Goal: Transaction & Acquisition: Purchase product/service

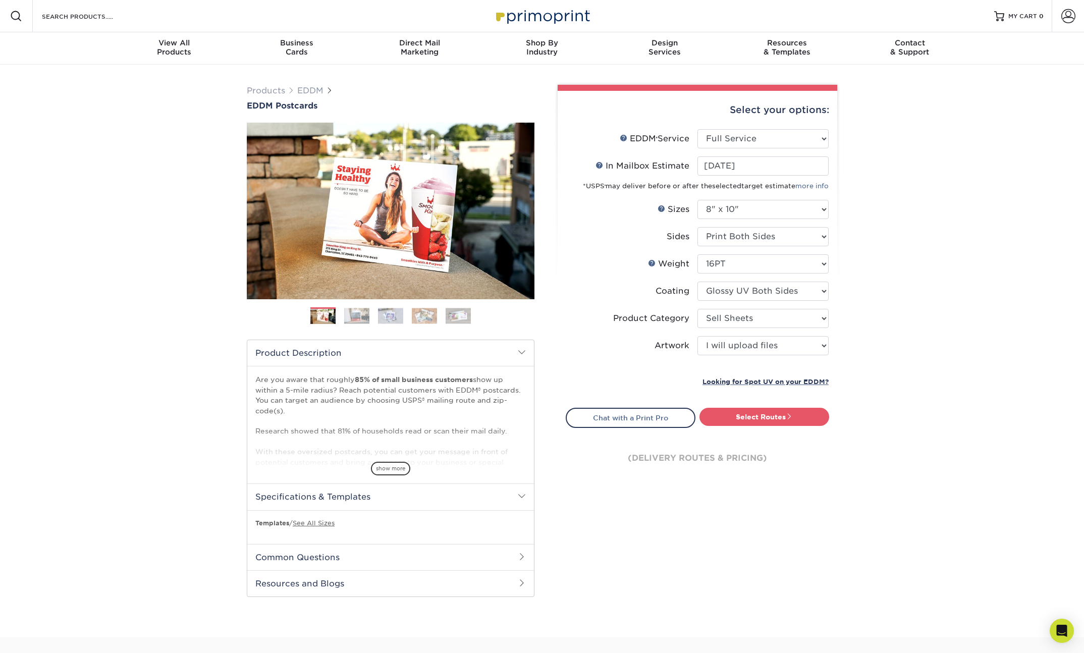
select select "full_service"
select select "8.00x10.00"
select select "eddd4a87-9082-47bb-843b-3bca55f6c842"
select select "upload"
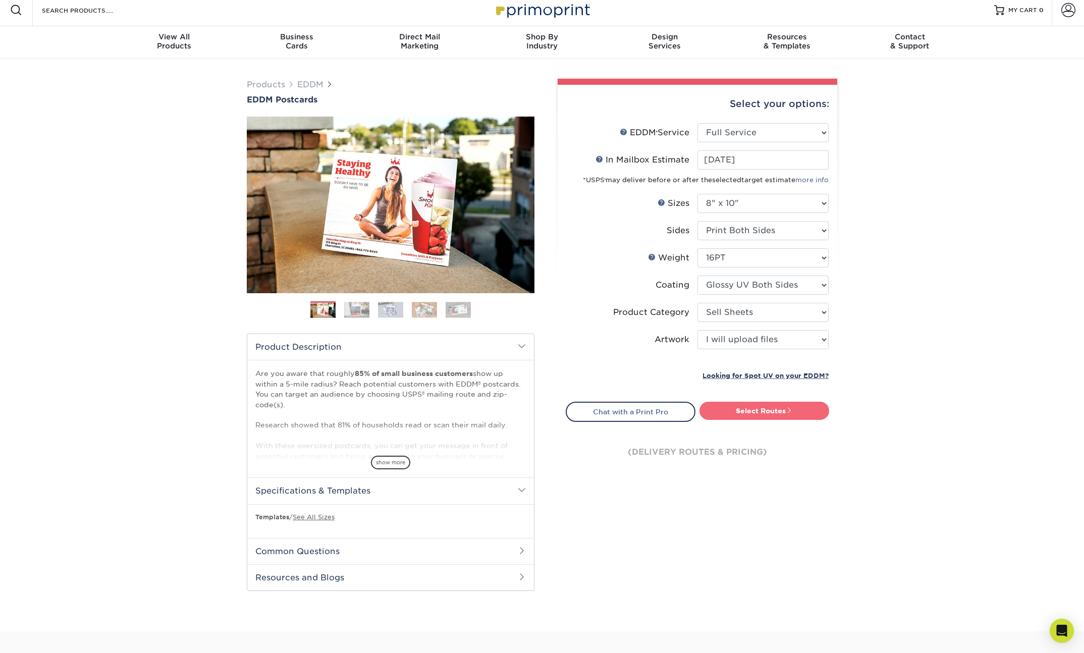
click at [769, 411] on link "Select Routes" at bounding box center [764, 411] width 130 height 18
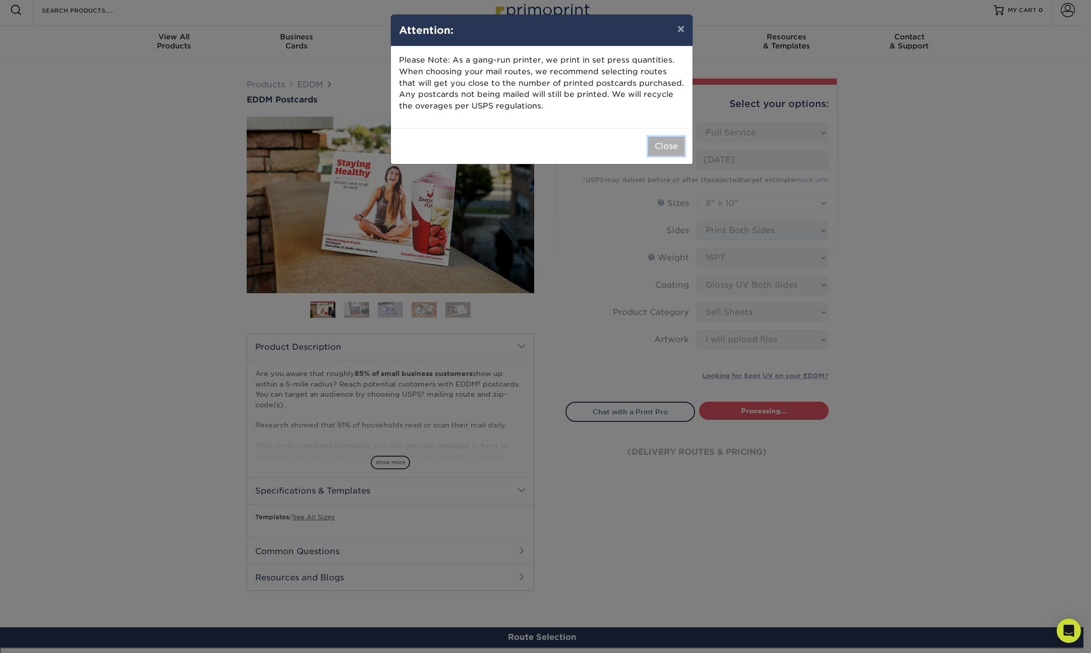
click at [671, 147] on button "Close" at bounding box center [666, 146] width 36 height 19
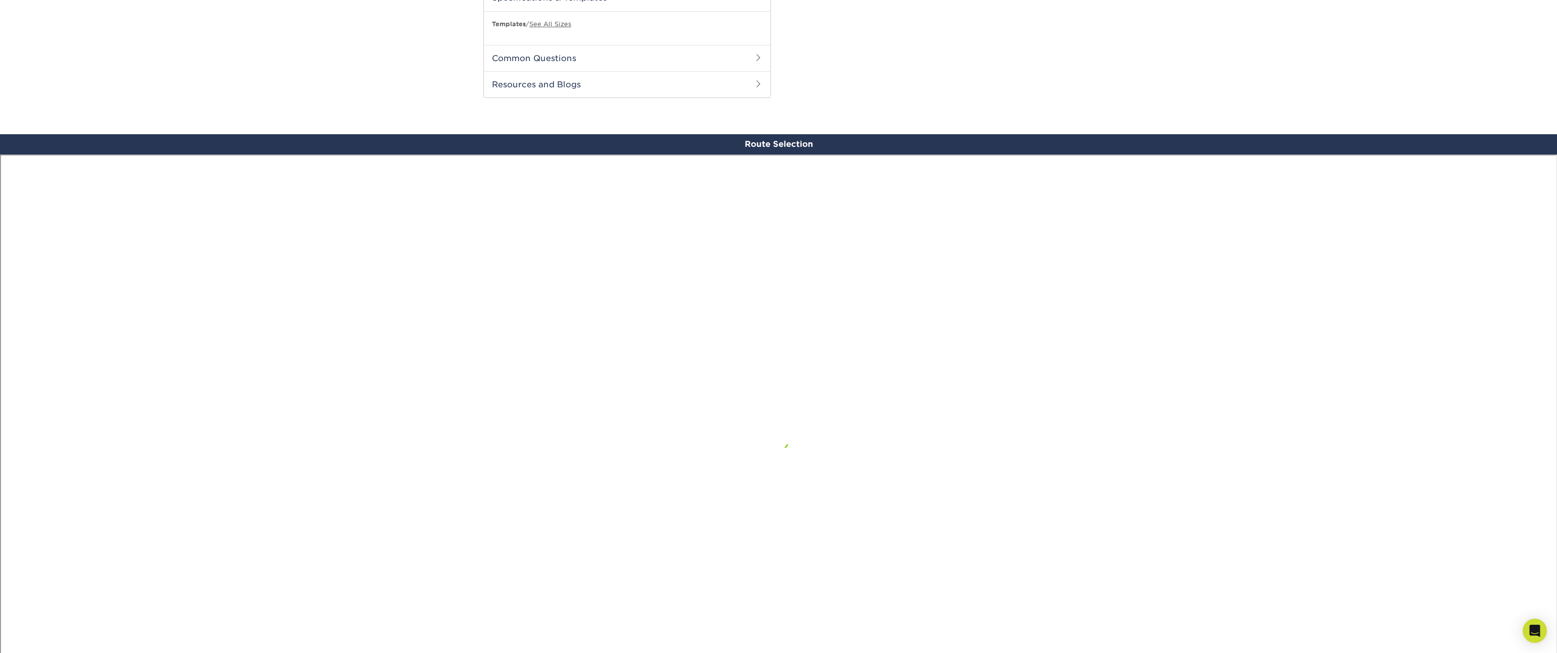
scroll to position [569, 0]
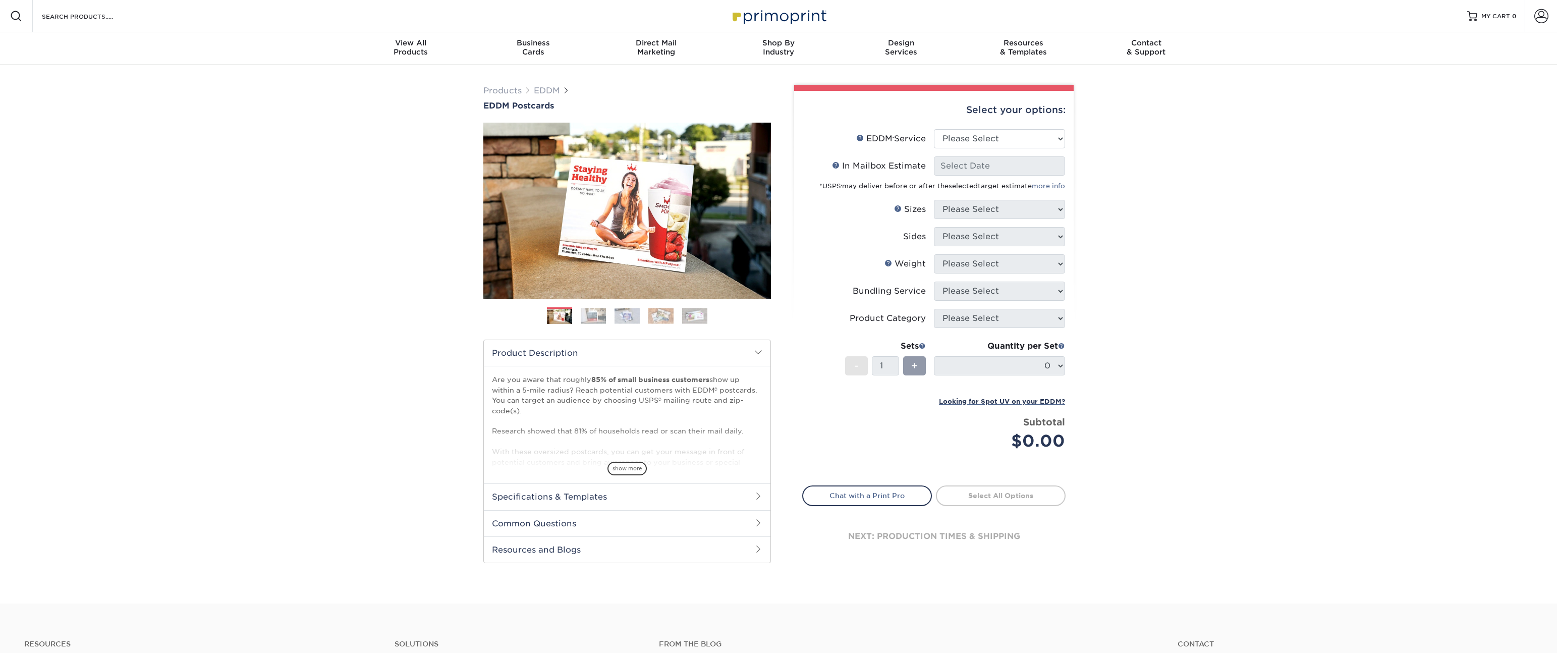
click at [1028, 118] on div "Select your options:" at bounding box center [933, 110] width 263 height 38
click at [1026, 131] on select "Please Select Full Service Print Only" at bounding box center [999, 138] width 131 height 19
select select "full_service"
click at [934, 129] on select "Please Select Full Service Print Only" at bounding box center [999, 138] width 131 height 19
select select "-1"
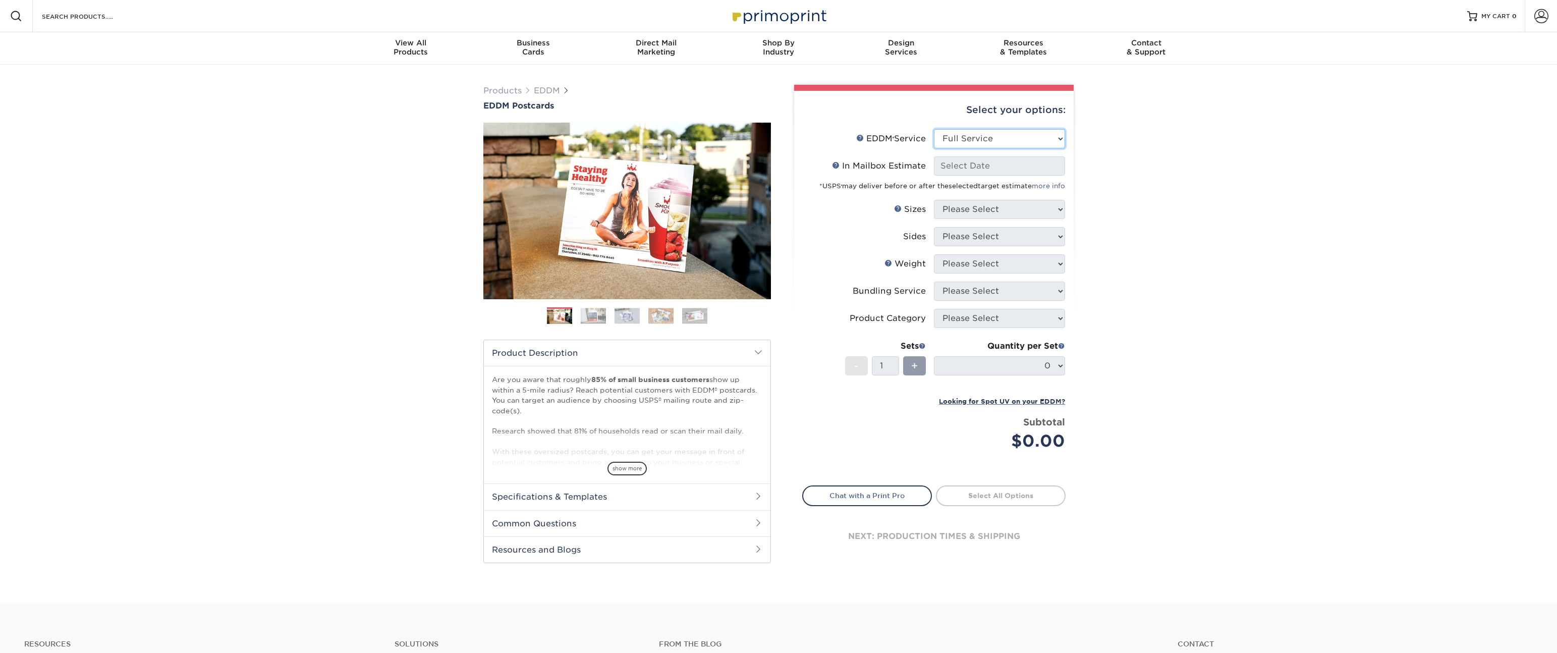
select select "-1"
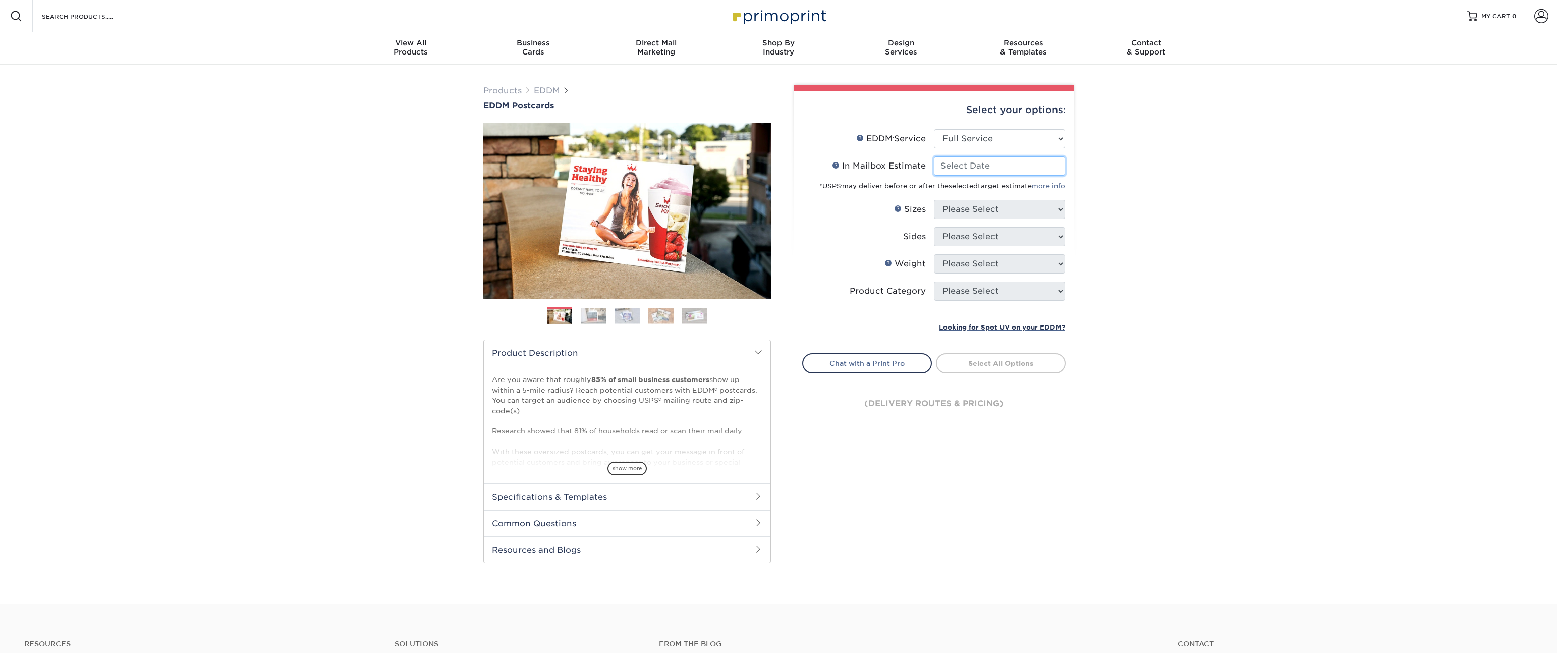
click at [1015, 167] on input "In Mailbox Estimate Help In Mailbox Estimate" at bounding box center [999, 165] width 131 height 19
click at [1000, 231] on span "10" at bounding box center [997, 230] width 17 height 17
type input "[DATE]"
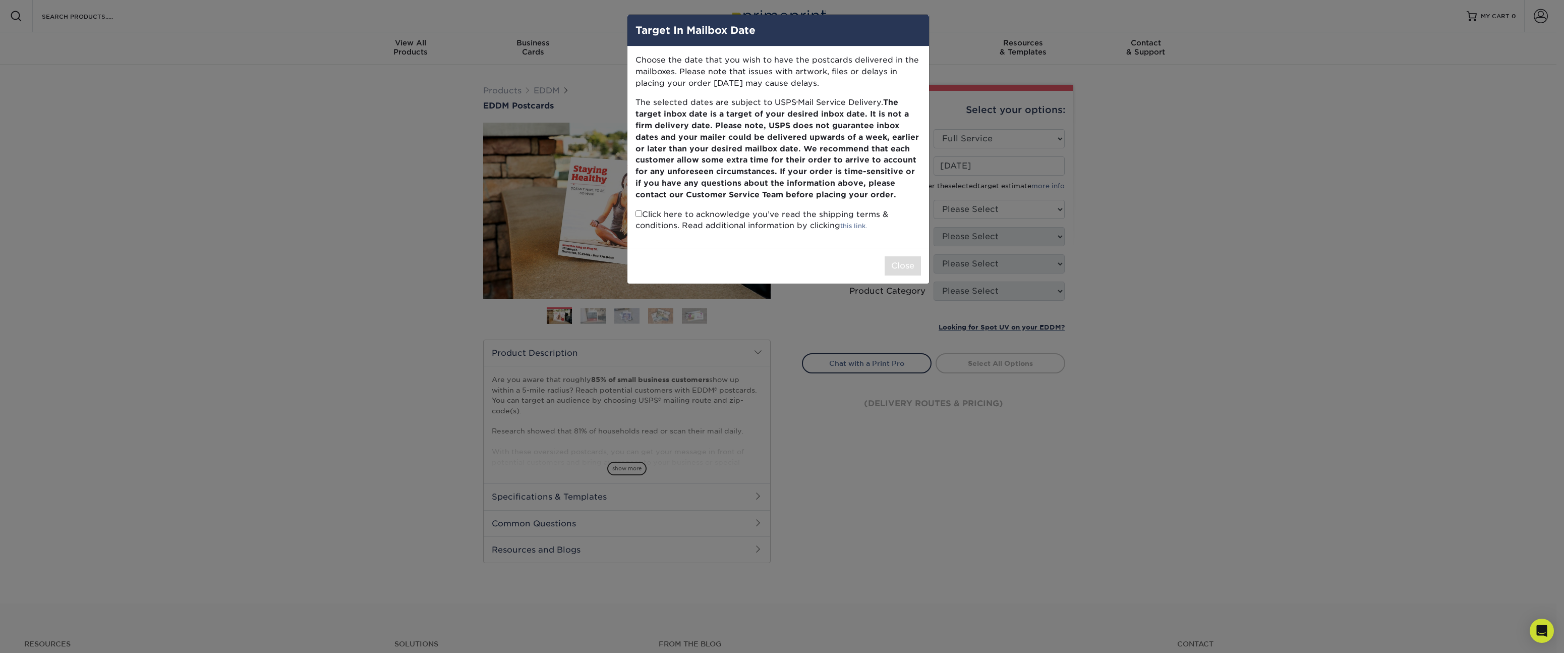
click at [643, 218] on p "Click here to acknowledge you’ve read the shipping terms & conditions. Read add…" at bounding box center [779, 220] width 286 height 23
click at [640, 216] on input "checkbox" at bounding box center [639, 213] width 7 height 7
checkbox input "true"
click at [895, 266] on button "Close" at bounding box center [903, 265] width 36 height 19
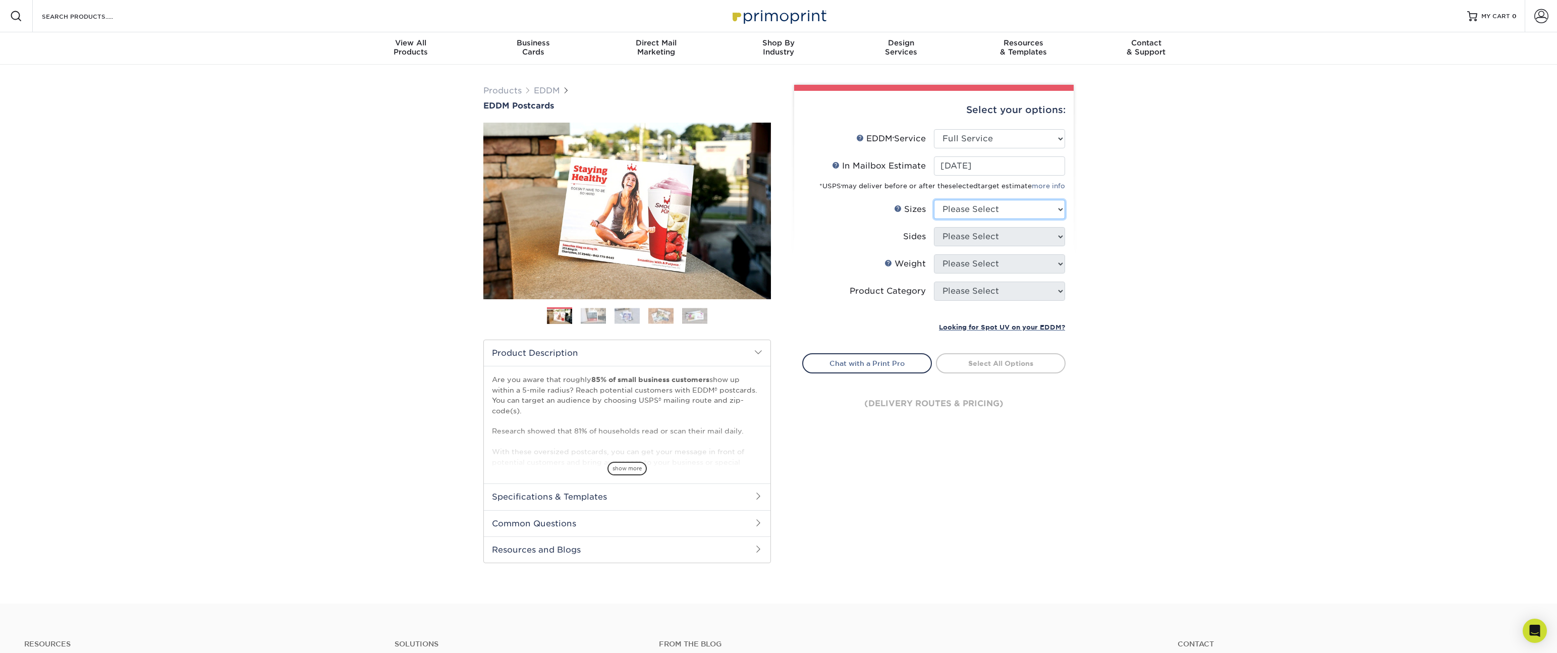
click at [1009, 210] on select "Please Select 4.5" x 12" 6" x 12" 6.5" x 8" 6.5" x 9" 6.5" x 12" 7" x 8.5" 8" x…" at bounding box center [999, 209] width 131 height 19
select select "8.00x10.00"
click at [934, 200] on select "Please Select 4.5" x 12" 6" x 12" 6.5" x 8" 6.5" x 9" 6.5" x 12" 7" x 8.5" 8" x…" at bounding box center [999, 209] width 131 height 19
click at [992, 235] on select "Please Select Print Both Sides Print Front Only" at bounding box center [999, 236] width 131 height 19
select select "13abbda7-1d64-4f25-8bb2-c179b224825d"
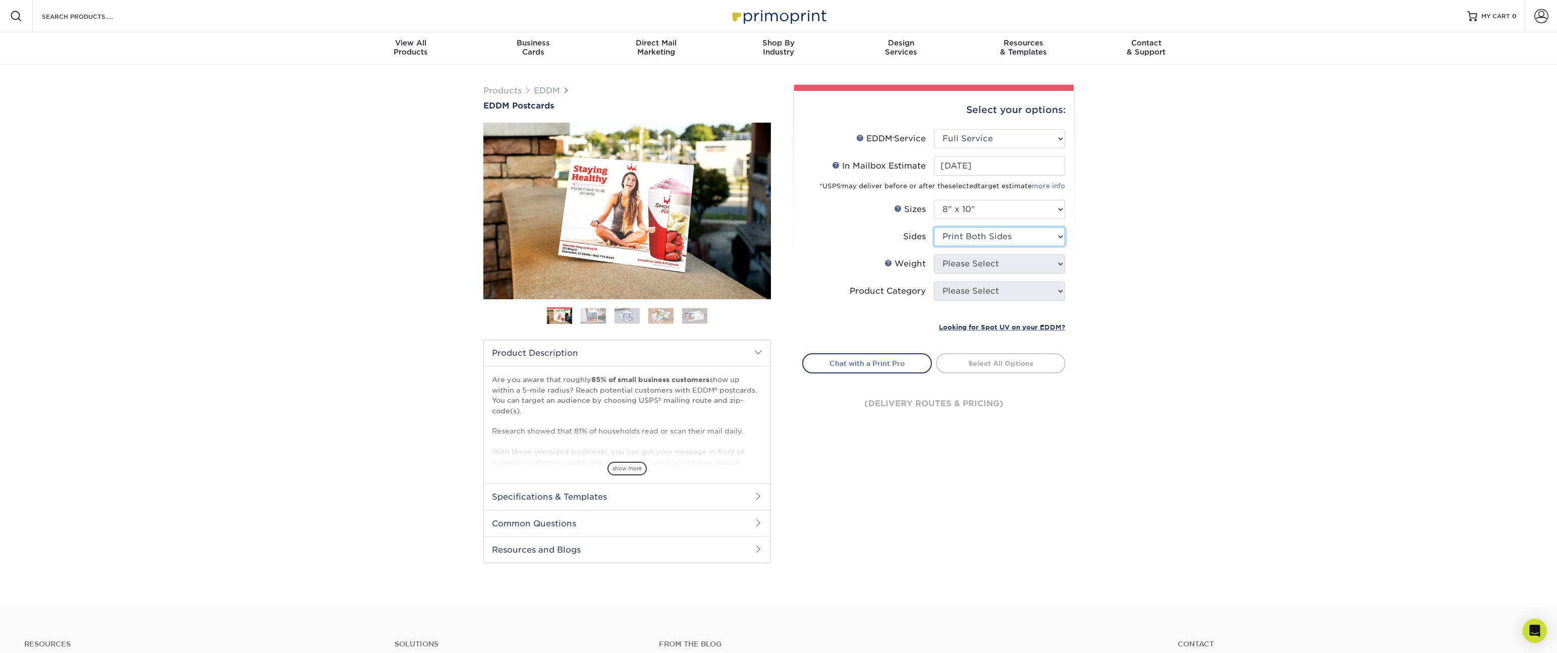
click at [934, 227] on select "Please Select Print Both Sides Print Front Only" at bounding box center [999, 236] width 131 height 19
click at [1002, 268] on select "Please Select 16PT 14PT" at bounding box center [999, 263] width 131 height 19
select select "16PT"
click at [934, 254] on select "Please Select 16PT 14PT" at bounding box center [999, 263] width 131 height 19
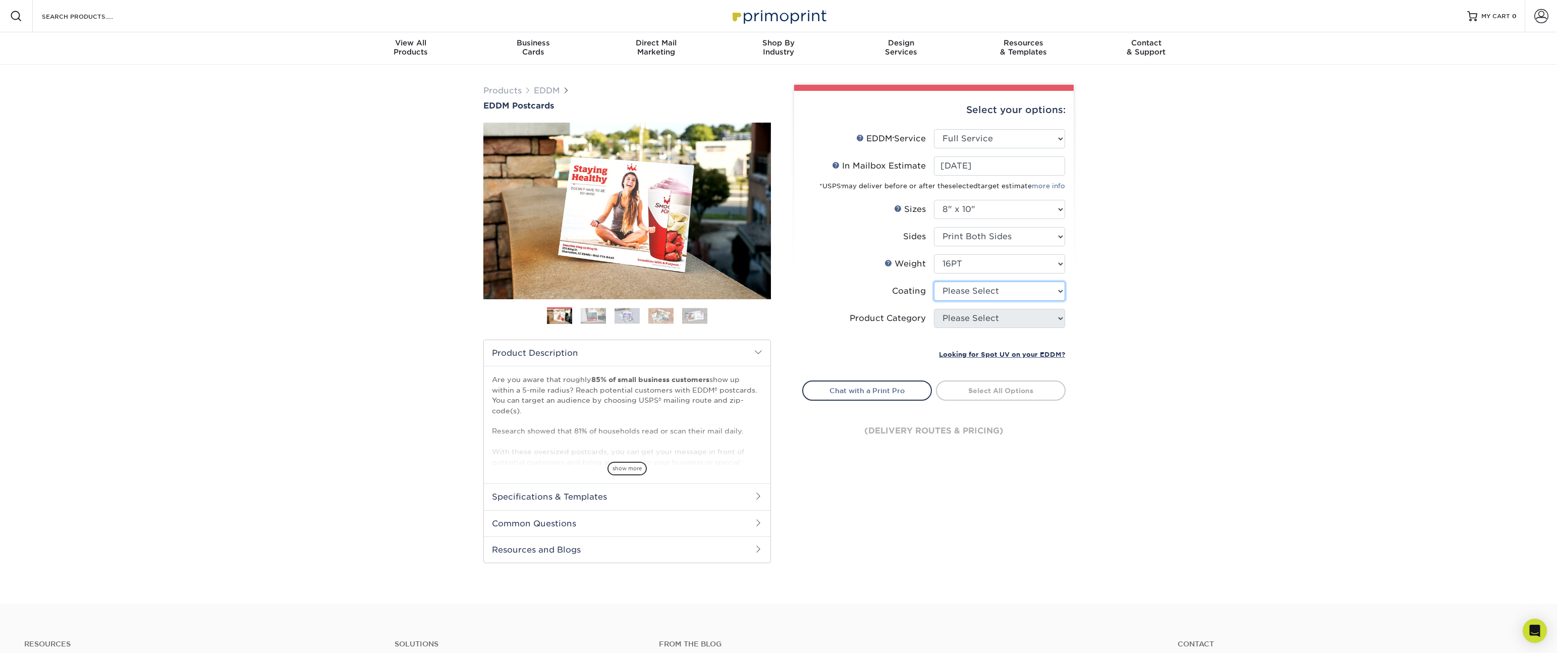
click at [1000, 290] on select at bounding box center [999, 291] width 131 height 19
select select "ae367451-b2b8-45df-a344-0f05b6a12993"
click at [934, 282] on select at bounding box center [999, 291] width 131 height 19
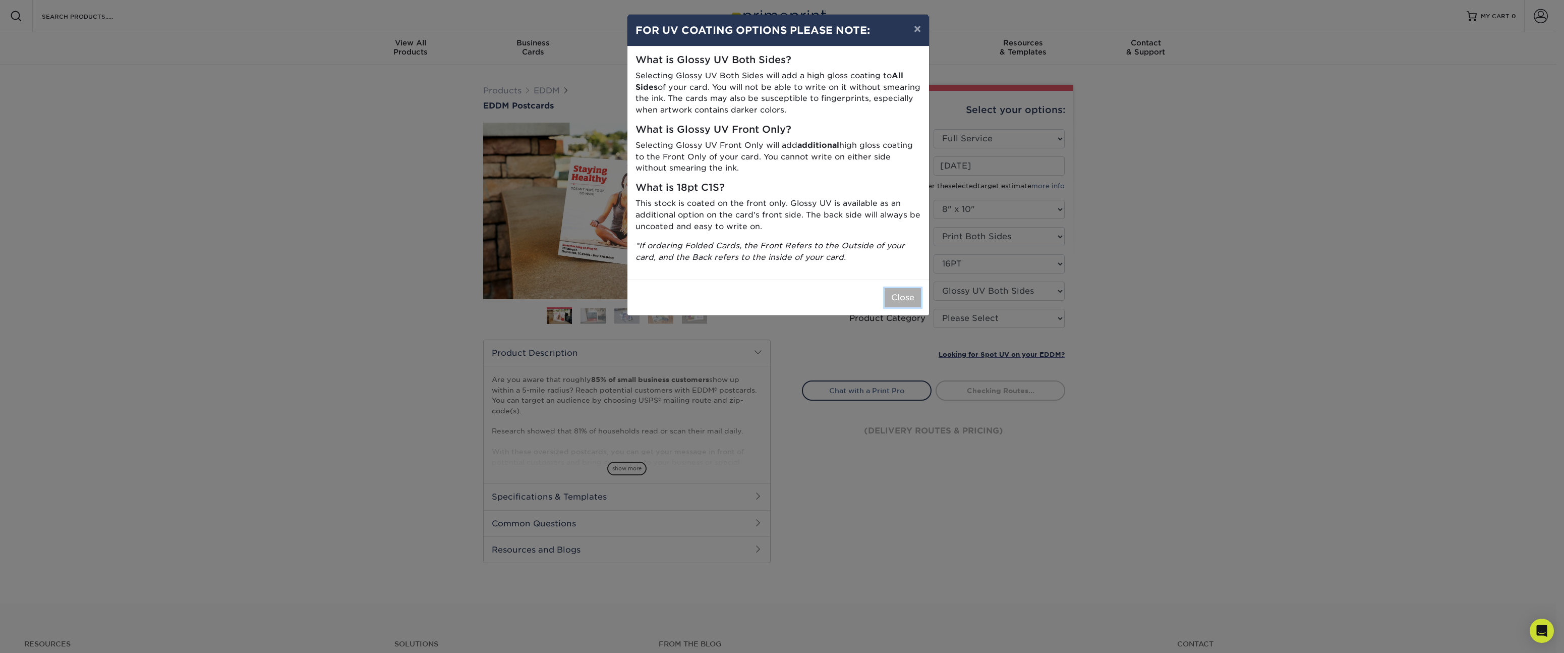
click at [896, 300] on button "Close" at bounding box center [903, 297] width 36 height 19
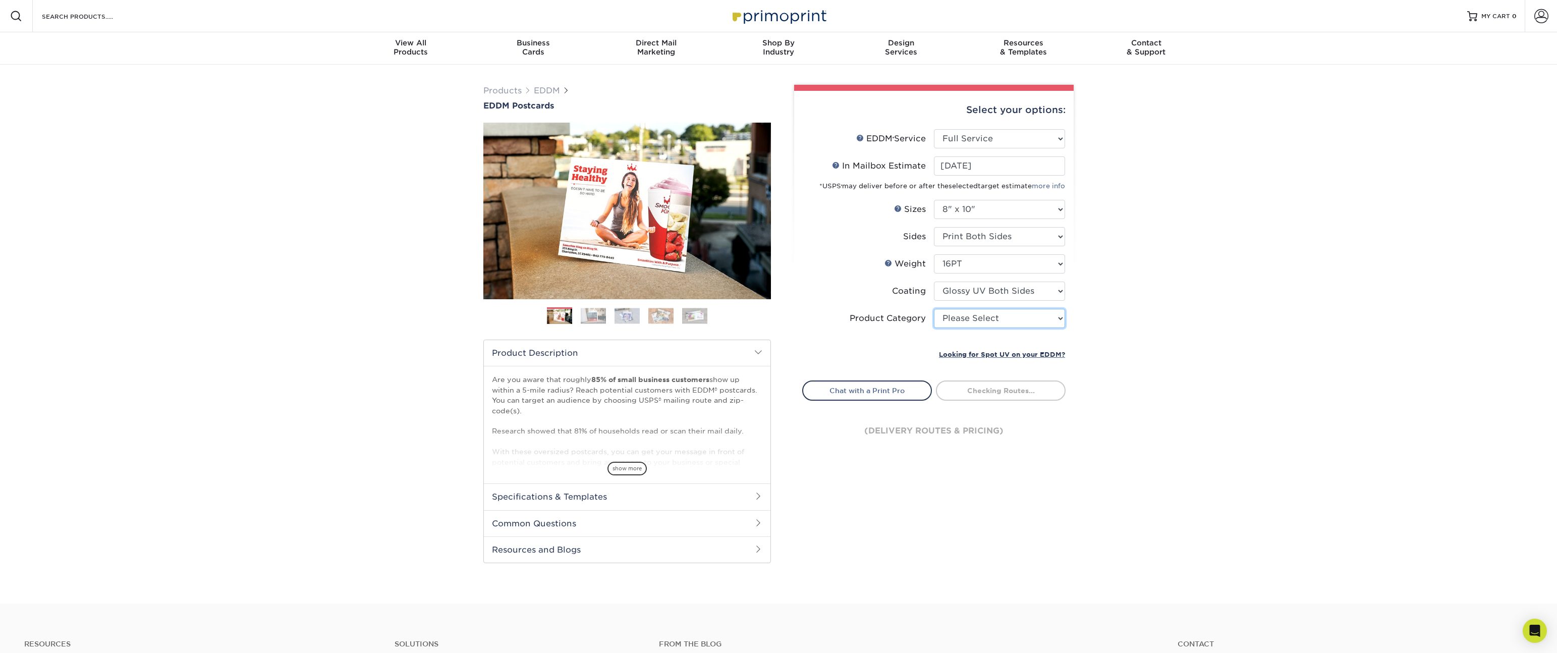
click at [1013, 321] on select "Please Select Sell Sheets" at bounding box center [999, 318] width 131 height 19
select select "eddd4a87-9082-47bb-843b-3bca55f6c842"
click at [934, 309] on select "Please Select Sell Sheets" at bounding box center [999, 318] width 131 height 19
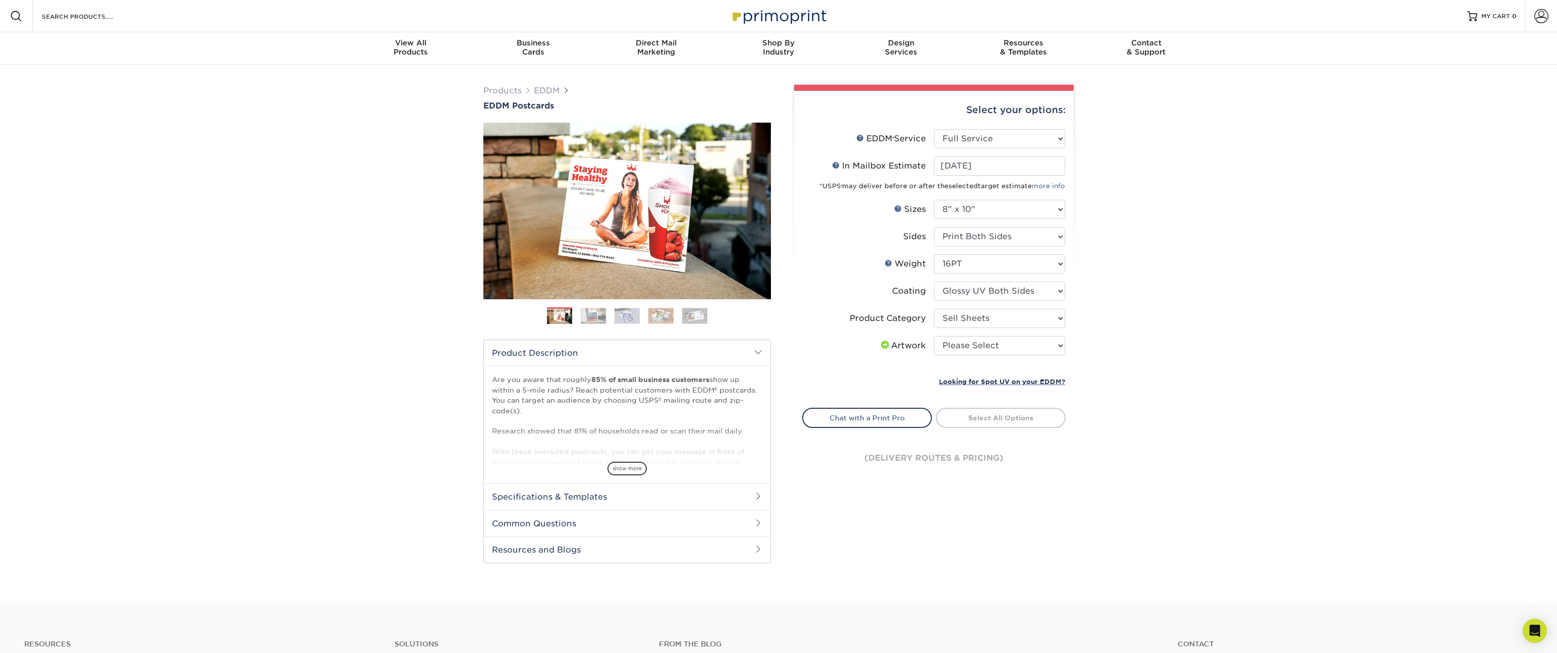
click at [973, 355] on li "Artwork Please Select I will upload files I need a design - $150" at bounding box center [934, 349] width 262 height 27
click at [977, 350] on select "Please Select I will upload files I need a design - $150" at bounding box center [999, 345] width 131 height 19
select select "upload"
click at [934, 336] on select "Please Select I will upload files I need a design - $150" at bounding box center [999, 345] width 131 height 19
click at [1012, 418] on link "Select Routes" at bounding box center [1001, 417] width 130 height 18
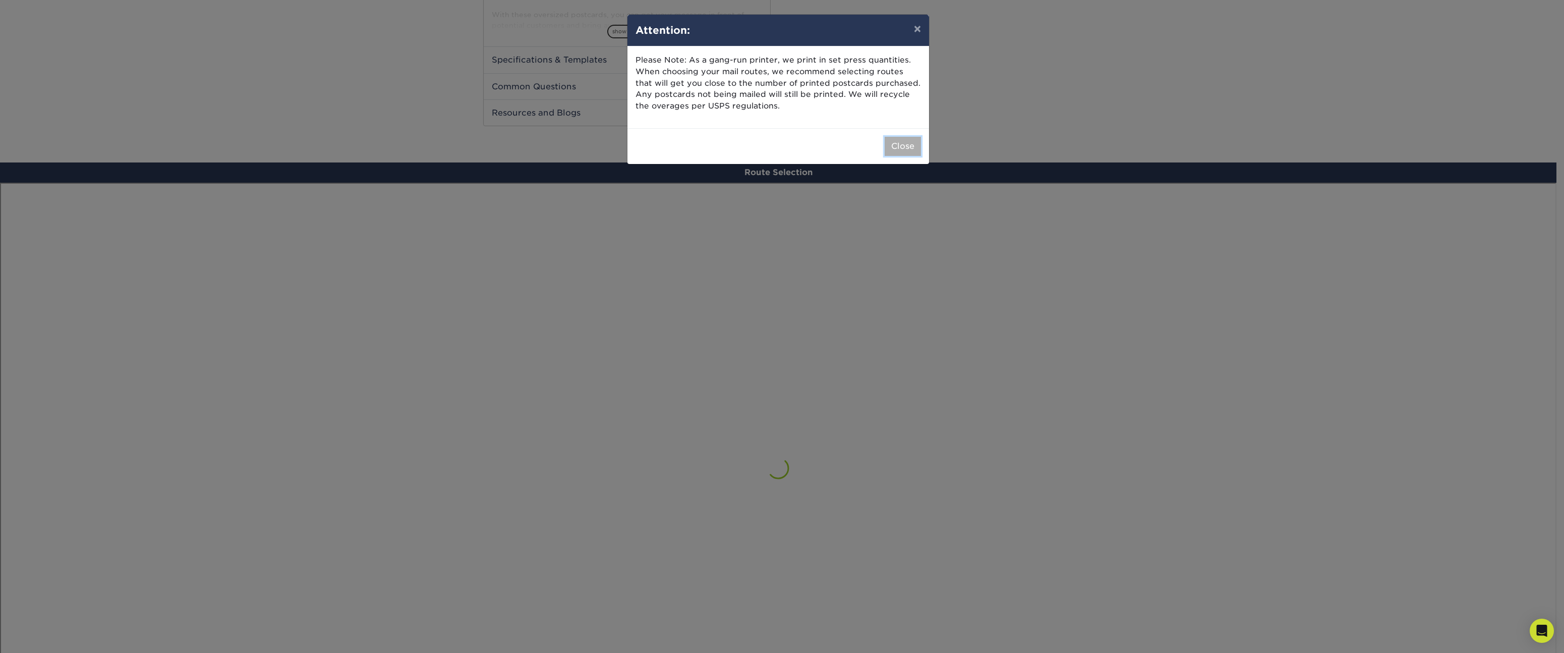
click at [905, 150] on button "Close" at bounding box center [903, 146] width 36 height 19
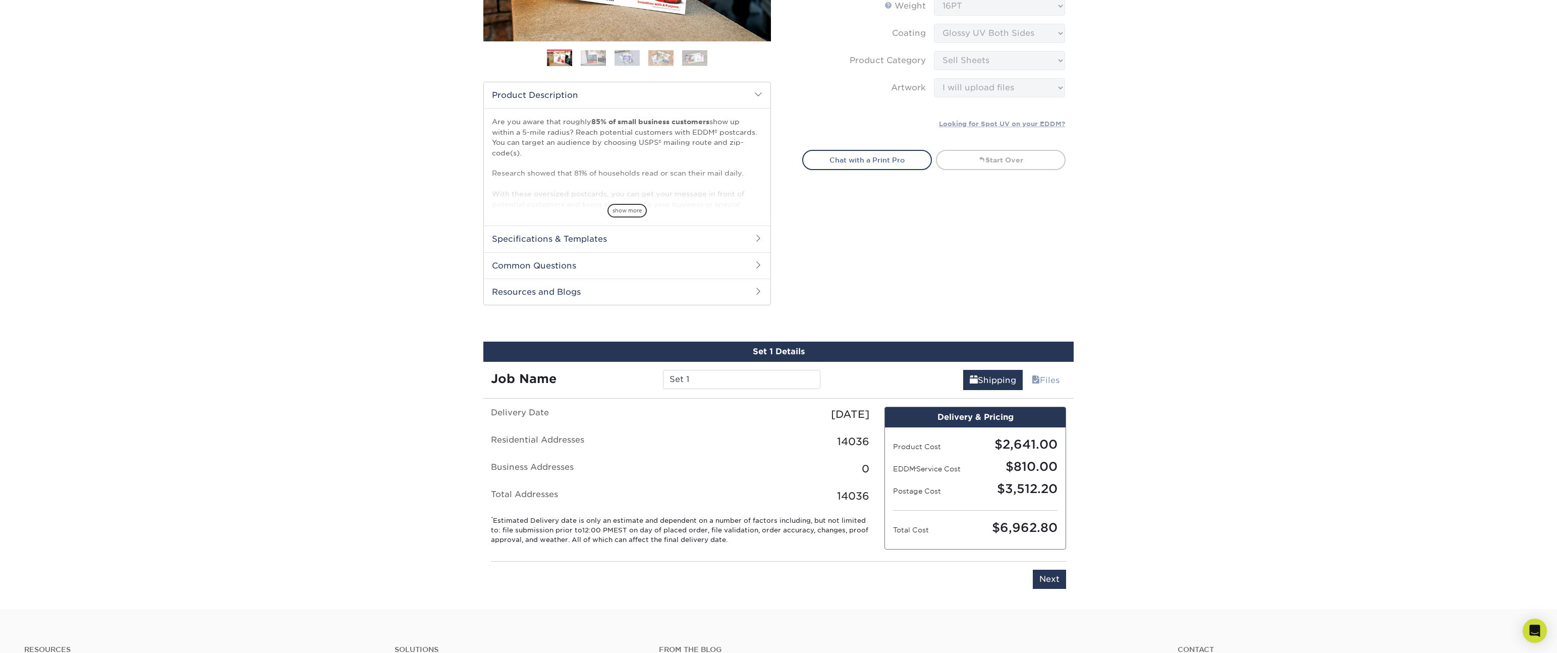
scroll to position [420, 0]
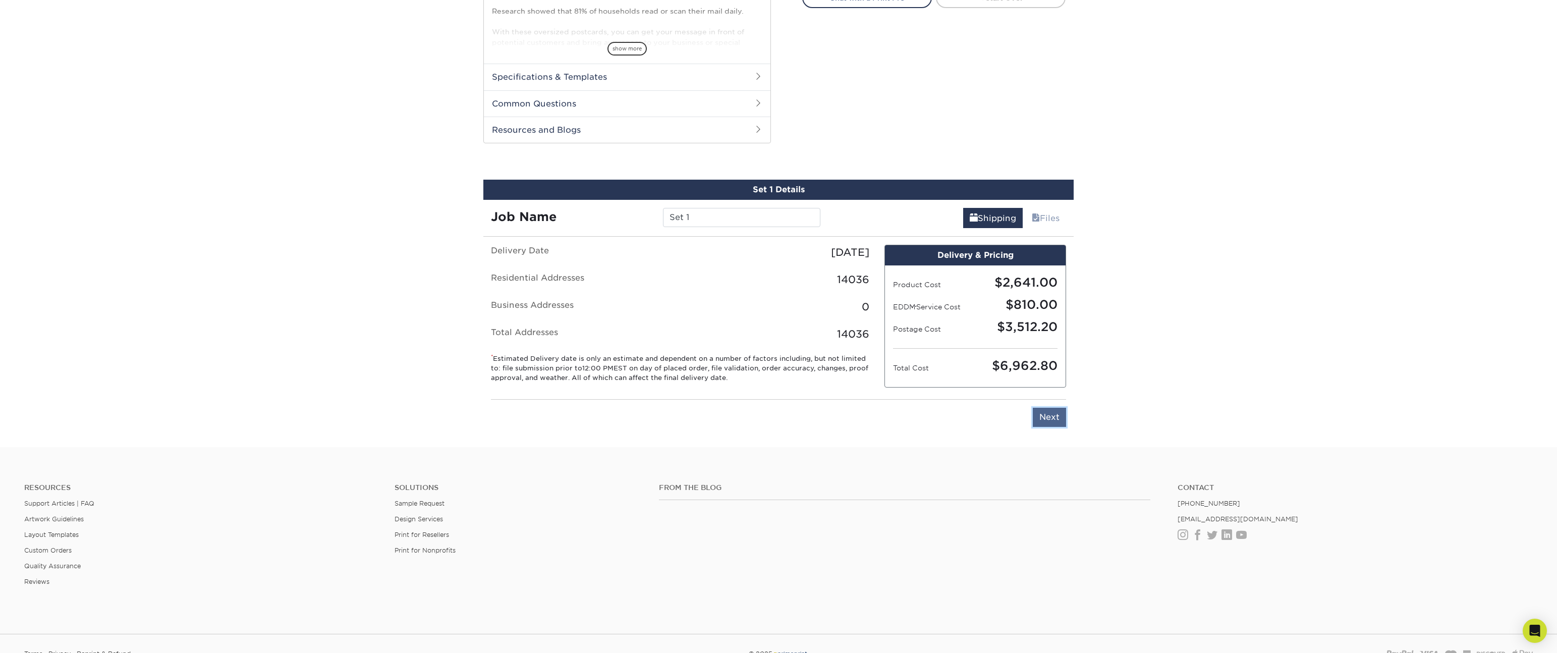
click at [1048, 419] on input "Next" at bounding box center [1049, 417] width 33 height 19
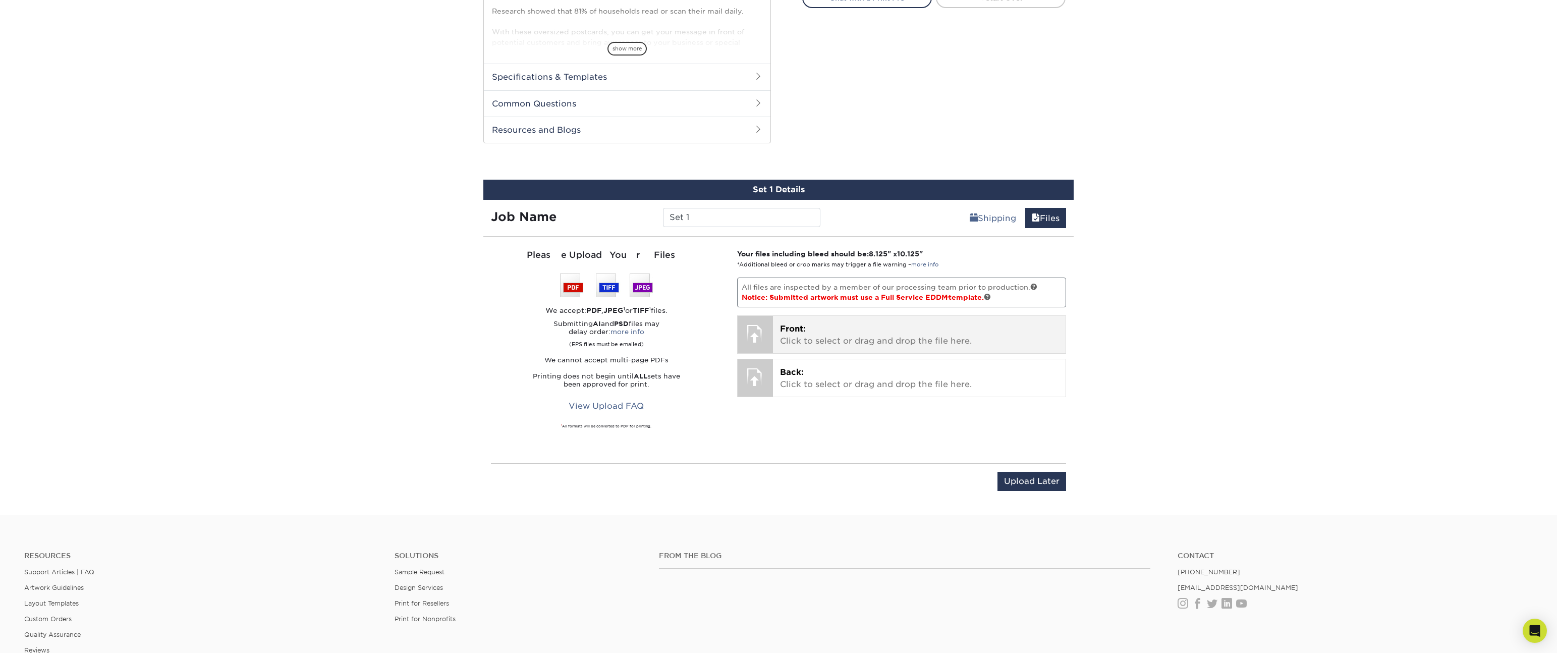
click at [837, 347] on div "Front: Click to select or drag and drop the file here. Choose file" at bounding box center [919, 334] width 293 height 37
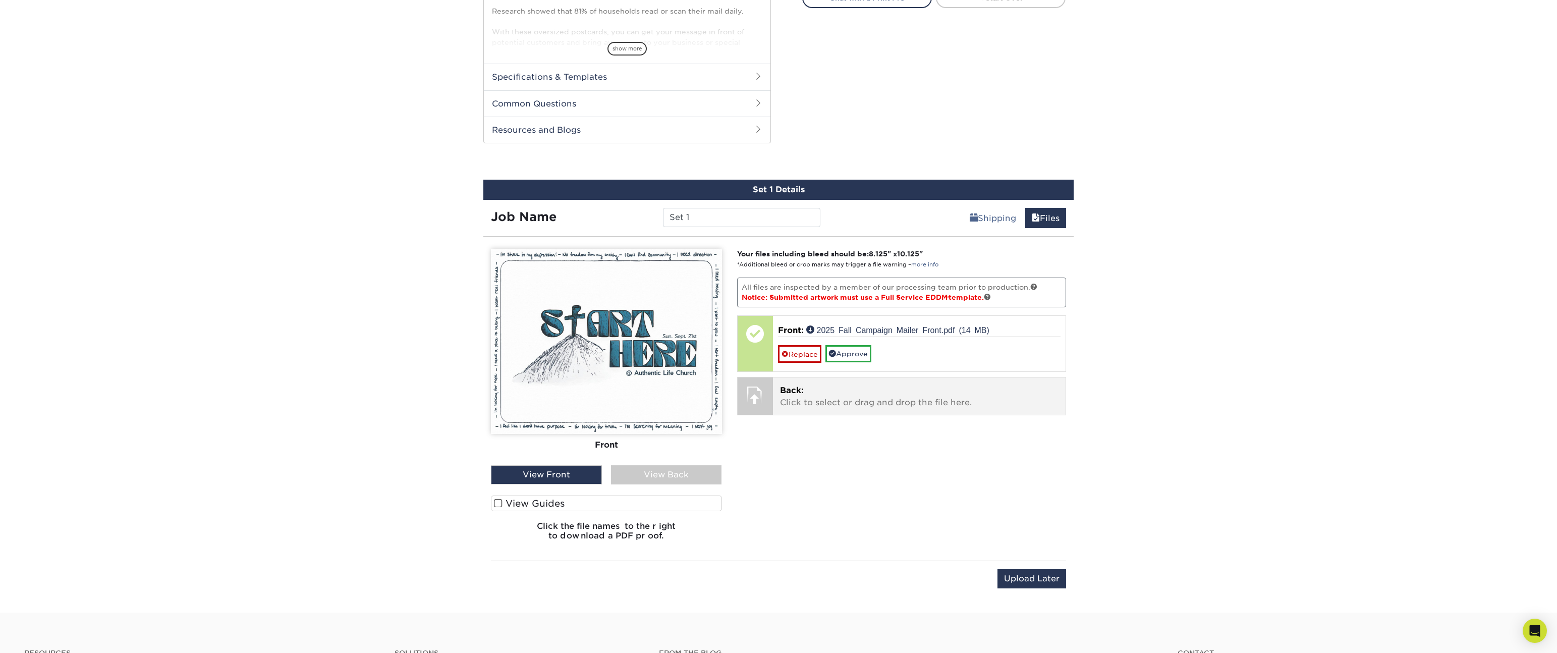
click at [823, 405] on p "Back: Click to select or drag and drop the file here." at bounding box center [919, 396] width 279 height 24
click at [500, 500] on span at bounding box center [498, 503] width 9 height 10
click at [0, 0] on input "View Guides" at bounding box center [0, 0] width 0 height 0
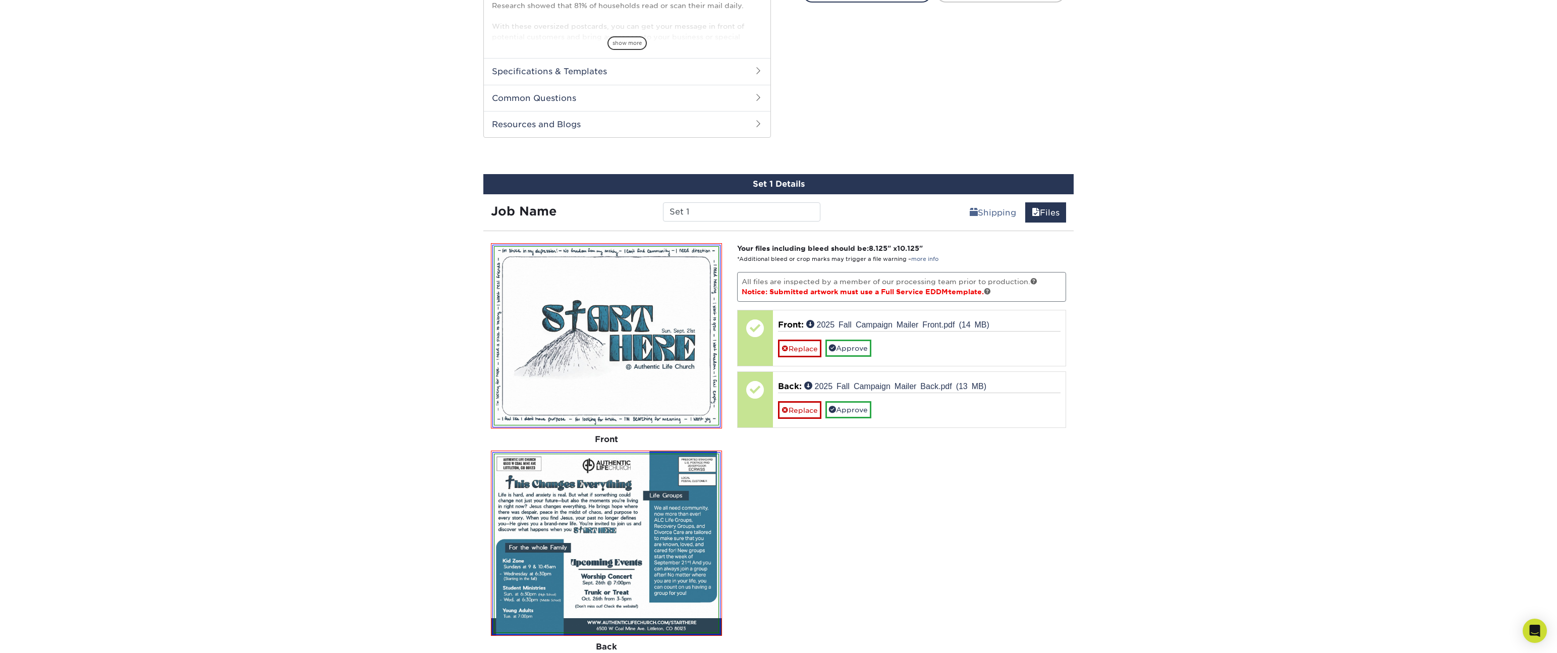
scroll to position [544, 0]
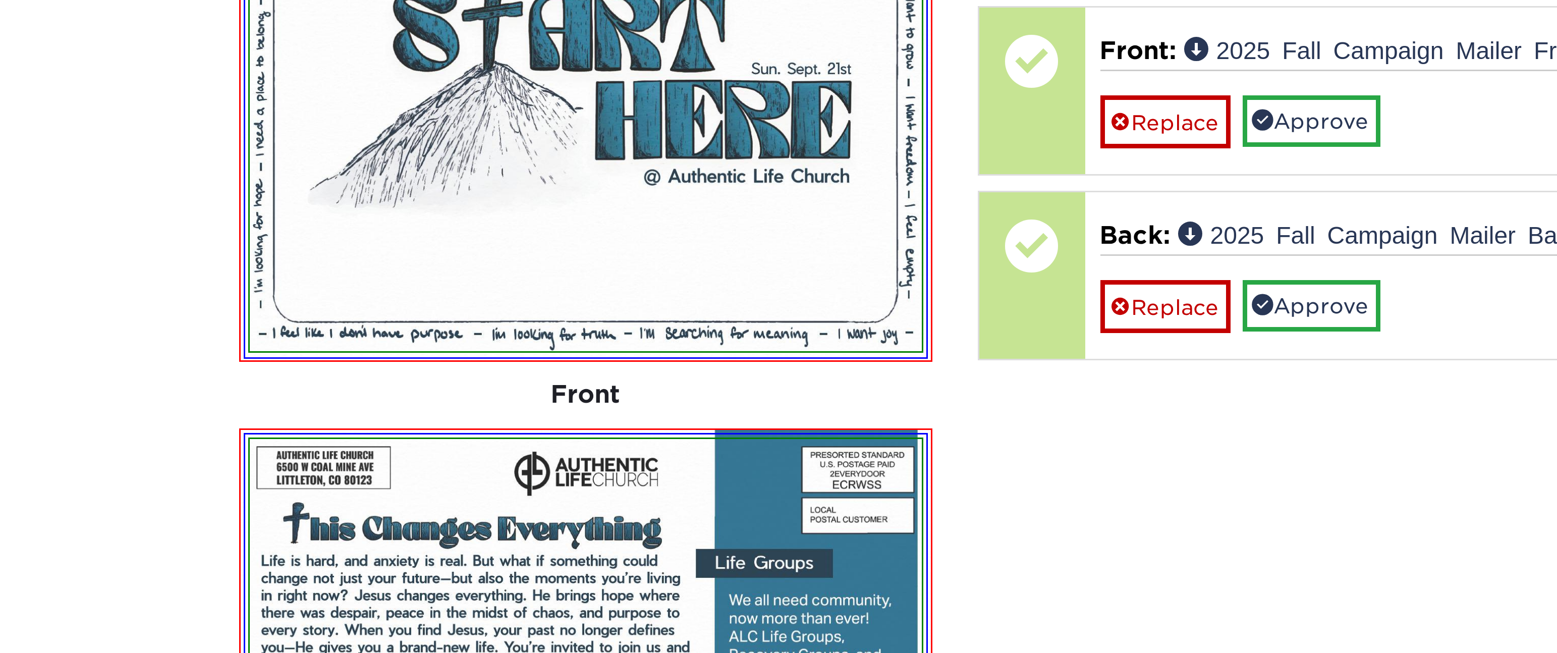
drag, startPoint x: 592, startPoint y: 418, endPoint x: 592, endPoint y: 354, distance: 64.1
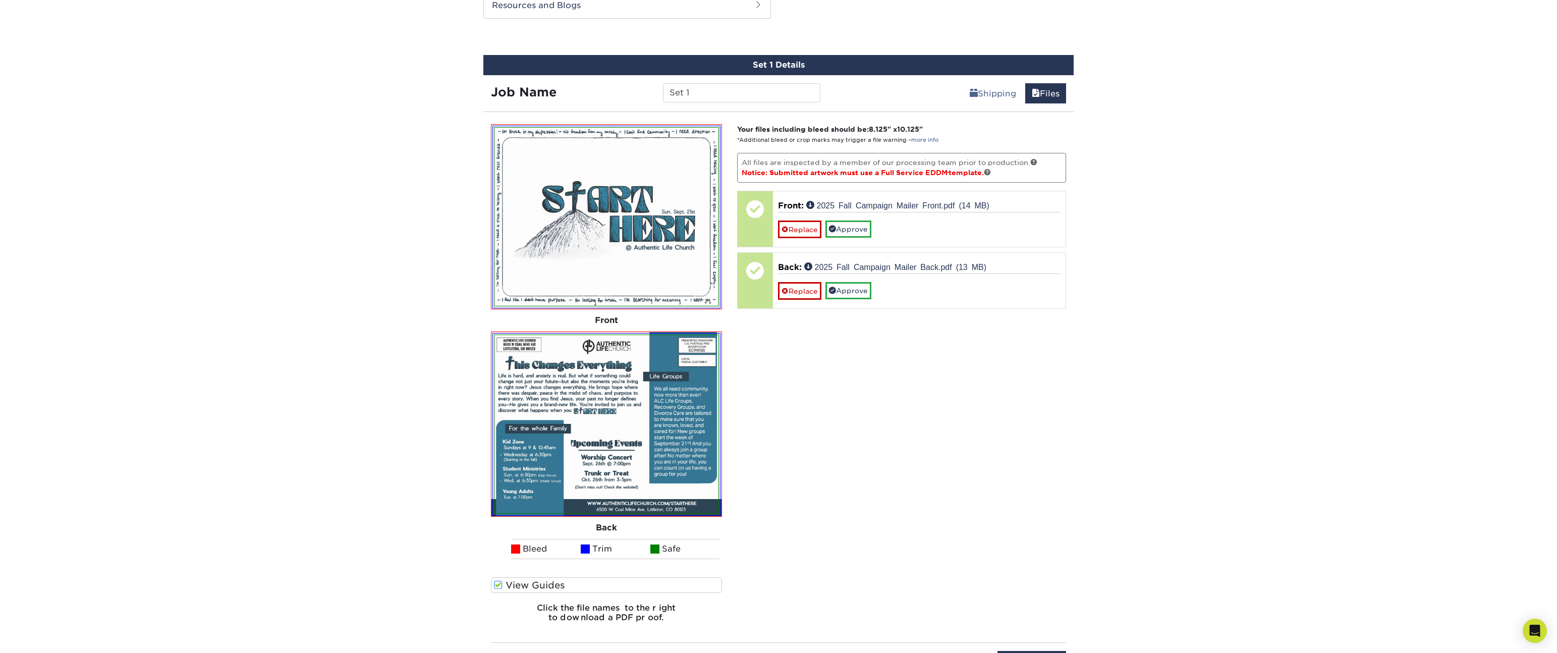
click at [1085, 362] on div "Products EDDM EDDM Postcards Previous Next" at bounding box center [778, 107] width 1557 height 1174
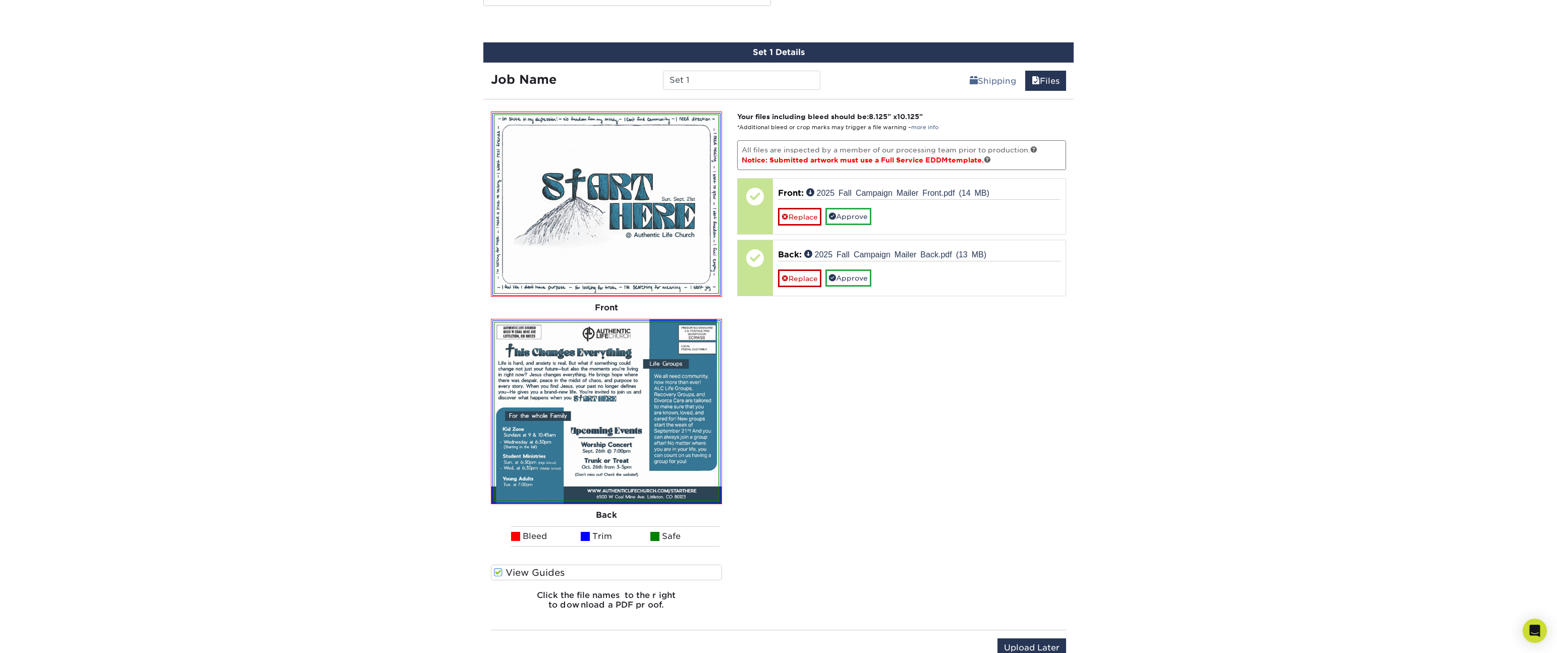
scroll to position [561, 0]
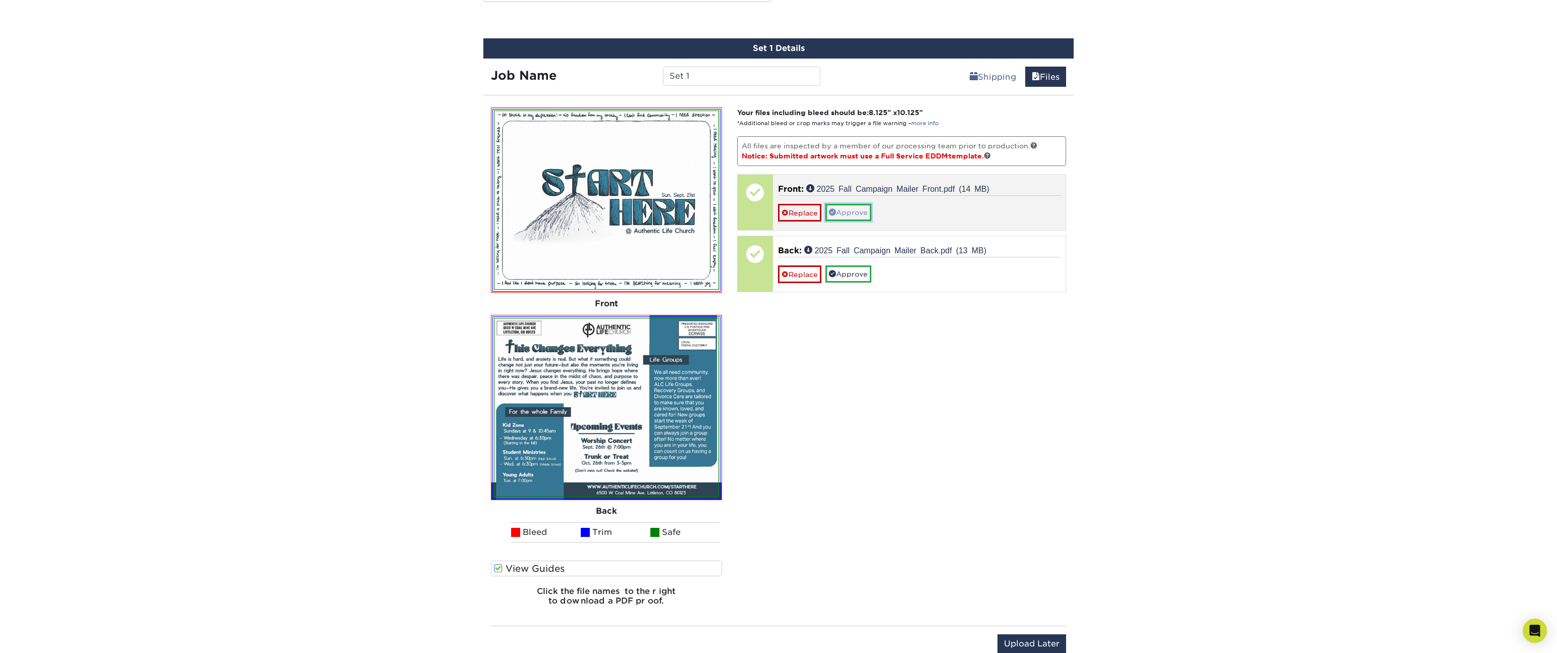
click at [848, 211] on link "Approve" at bounding box center [848, 212] width 46 height 17
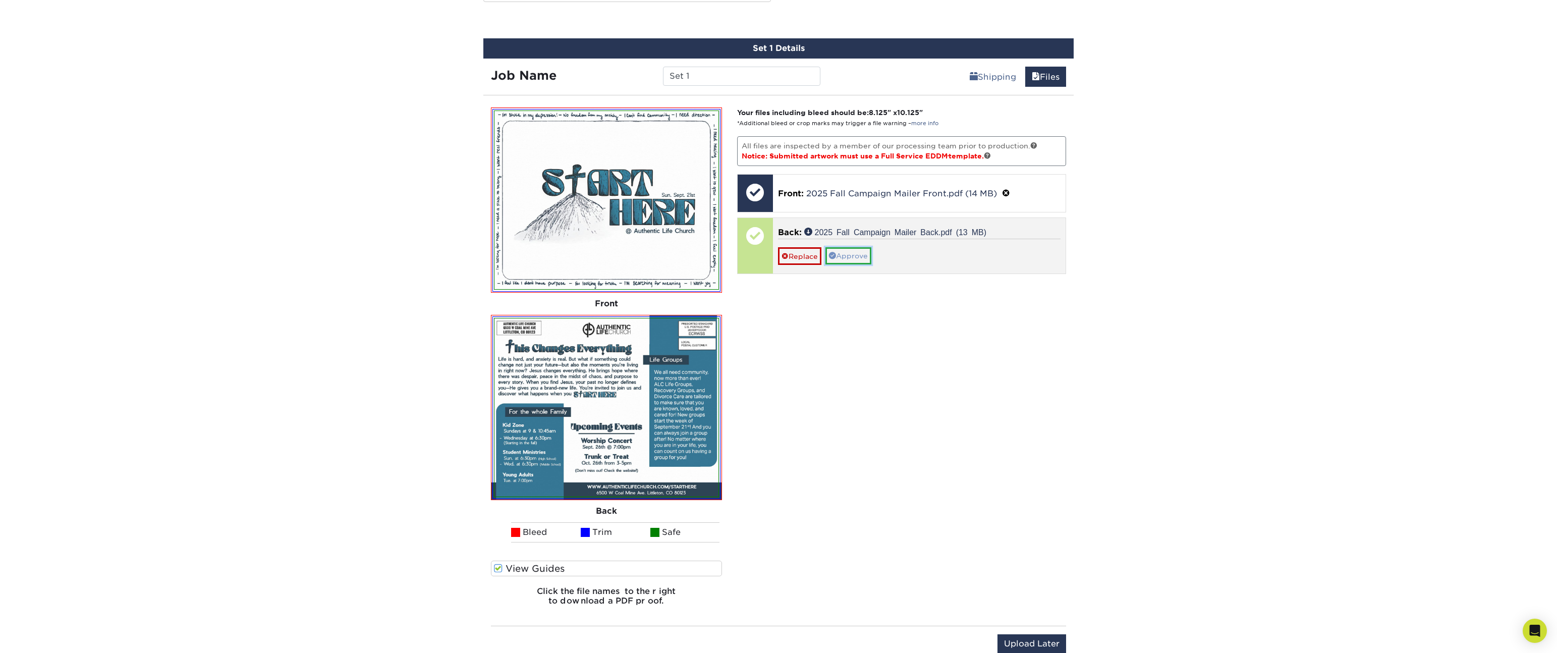
click at [847, 259] on link "Approve" at bounding box center [848, 255] width 46 height 17
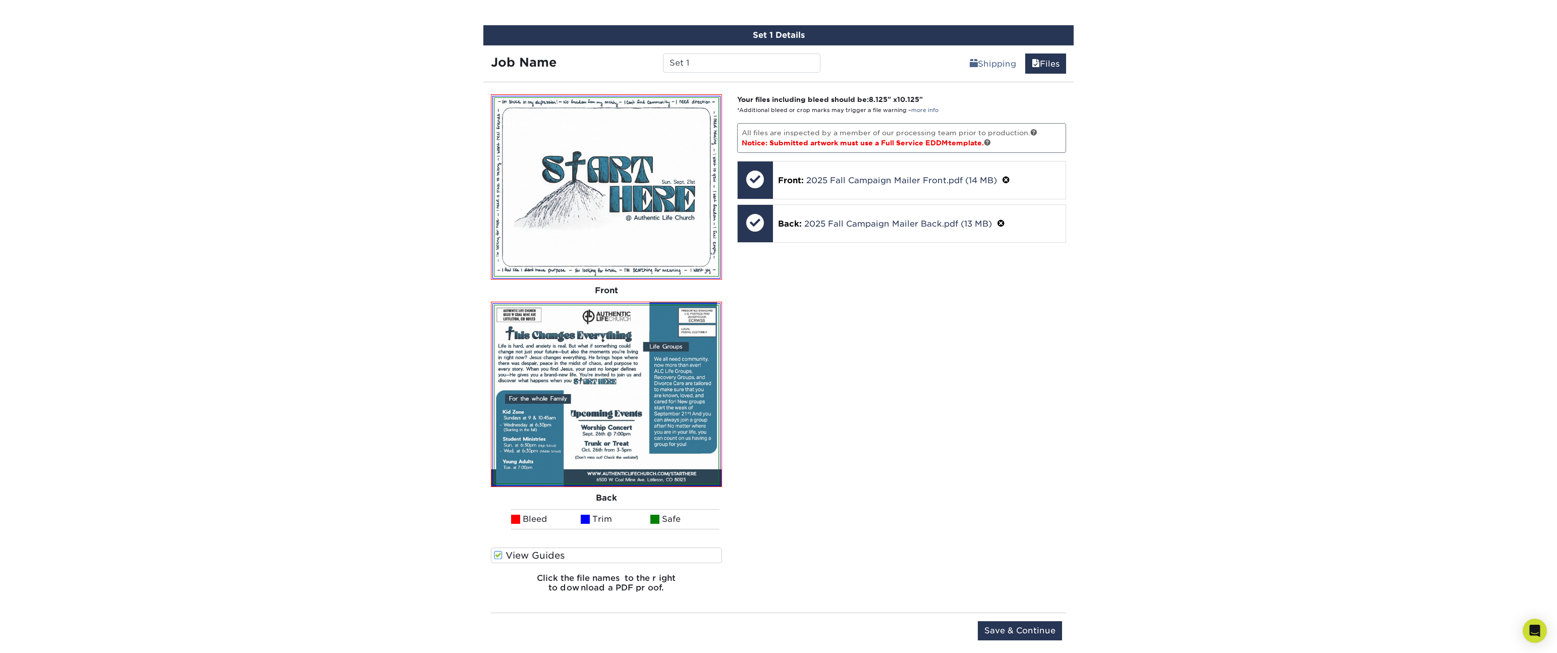
scroll to position [581, 0]
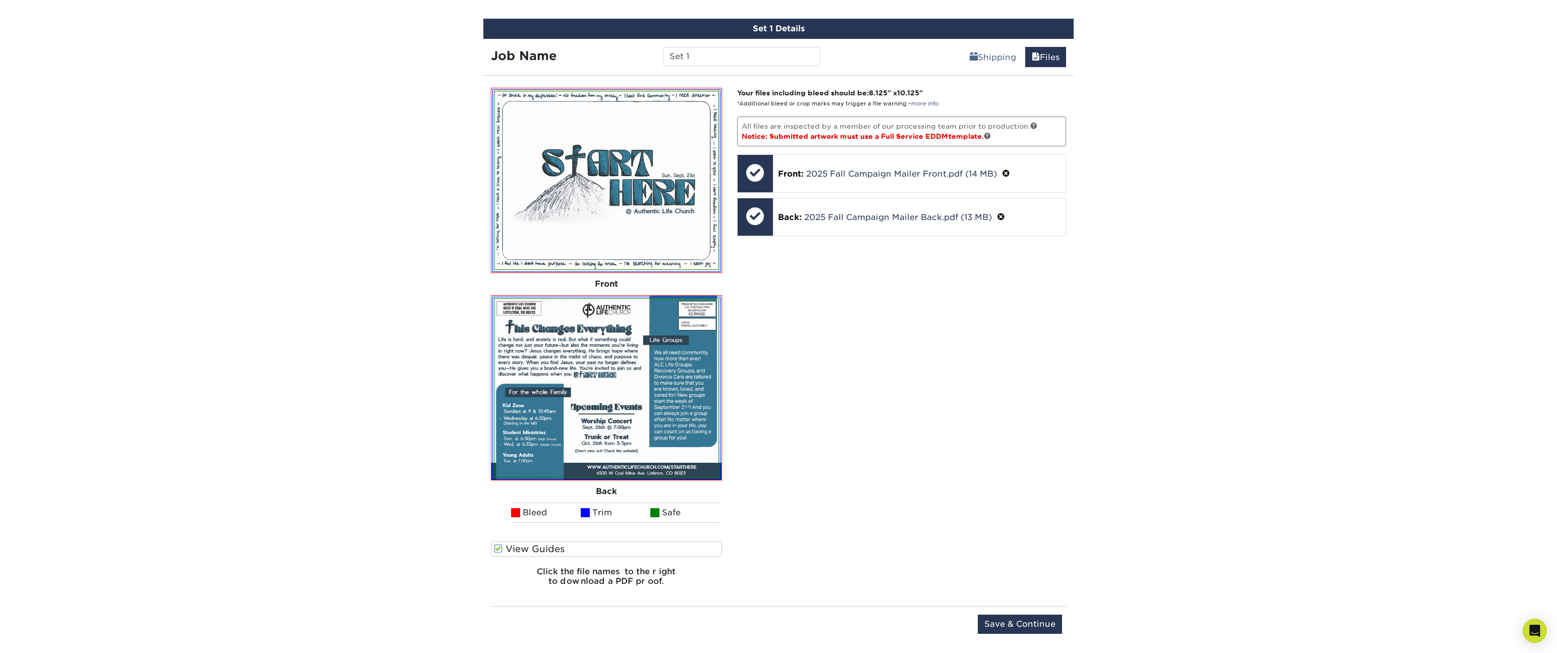
click at [937, 313] on div "Your files including bleed should be: 8.125 " x 10.125 " *Additional bleed or c…" at bounding box center [901, 341] width 345 height 507
click at [1033, 628] on input "Save & Continue" at bounding box center [1020, 623] width 84 height 19
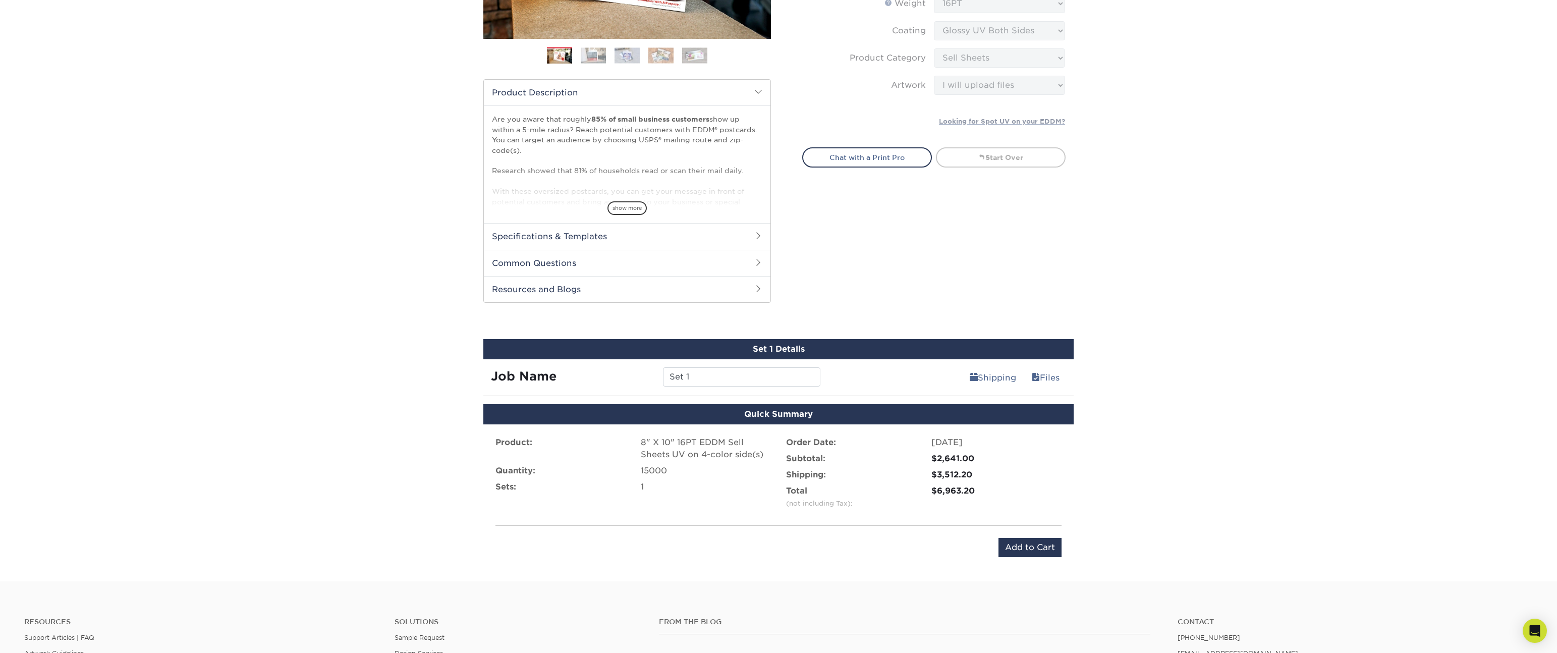
scroll to position [285, 0]
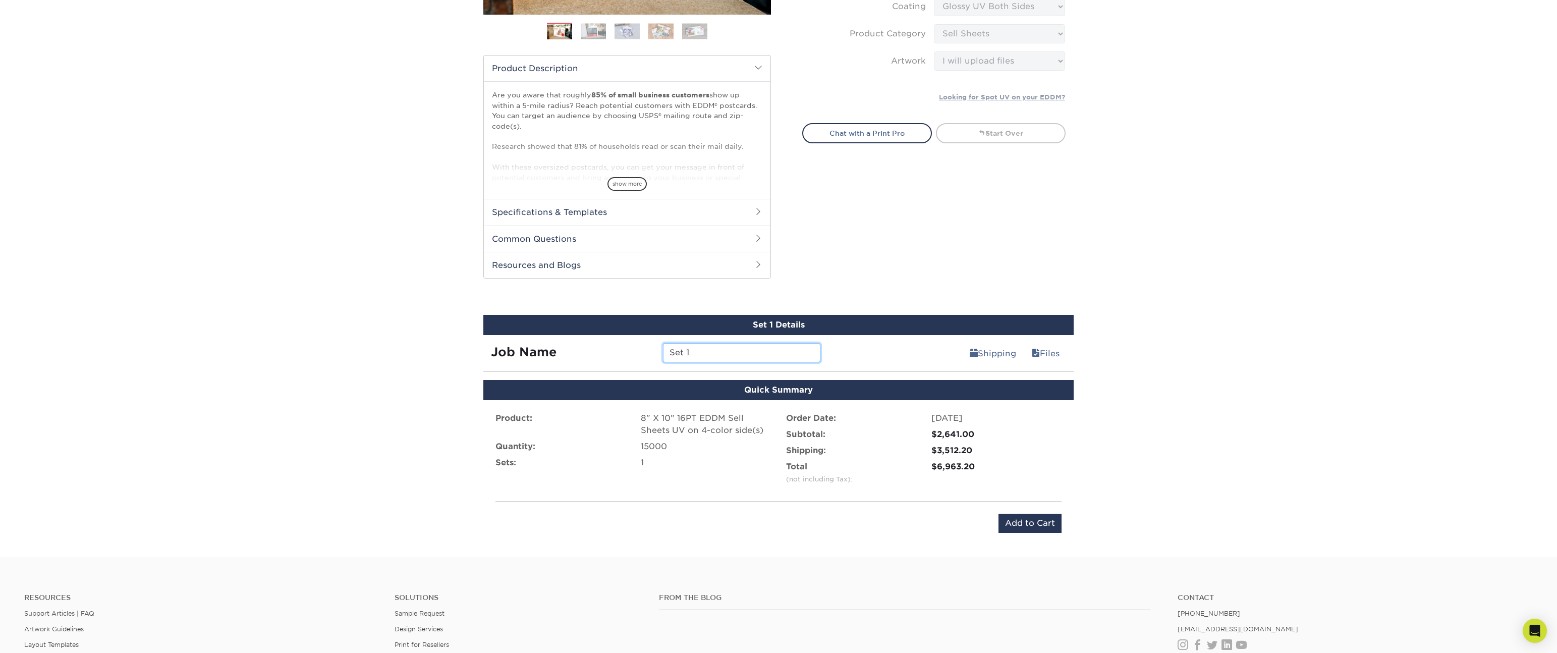
click at [709, 352] on input "Set 1" at bounding box center [741, 352] width 157 height 19
drag, startPoint x: 720, startPoint y: 352, endPoint x: 606, endPoint y: 352, distance: 114.0
click at [606, 352] on div "Job Name Set 1" at bounding box center [655, 352] width 345 height 19
type input "2025 Fall Mailer"
click at [1126, 307] on div "Products EDDM EDDM Postcards Previous Next" at bounding box center [778, 168] width 1557 height 777
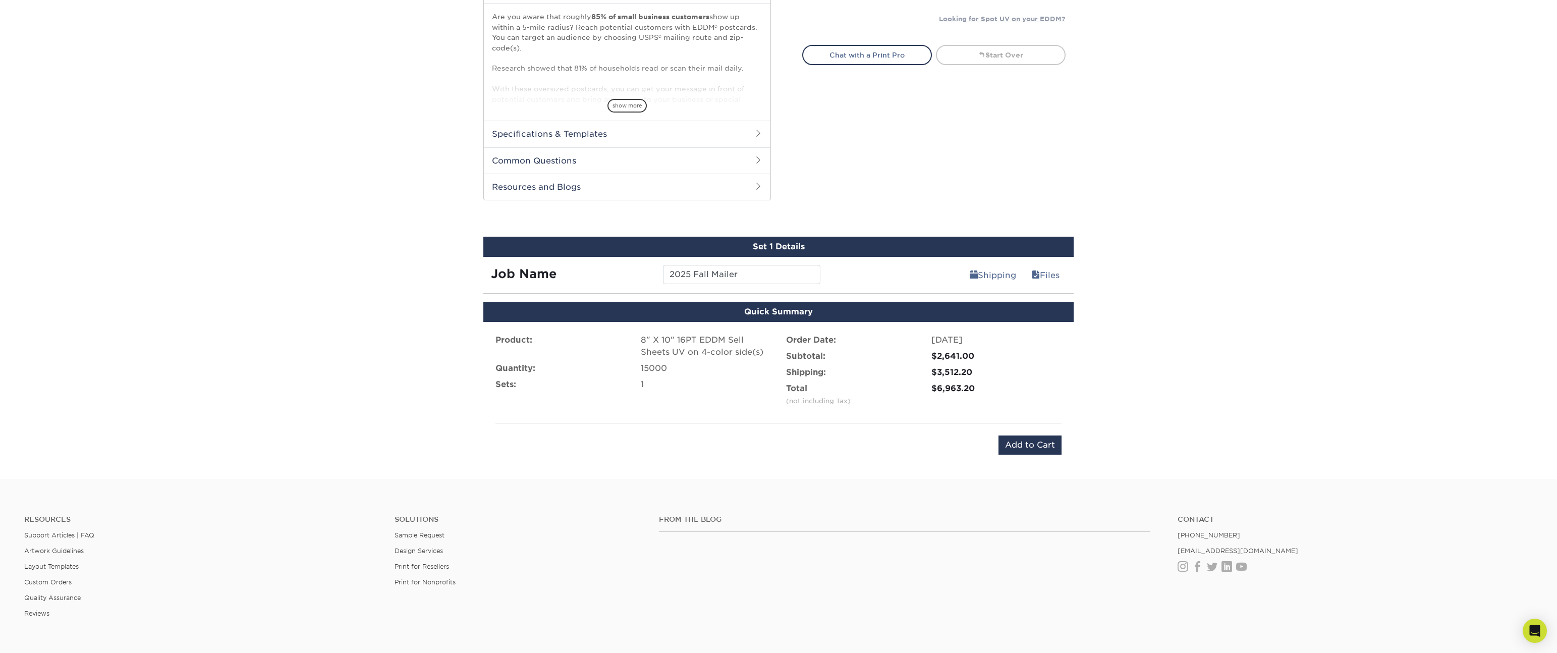
scroll to position [415, 0]
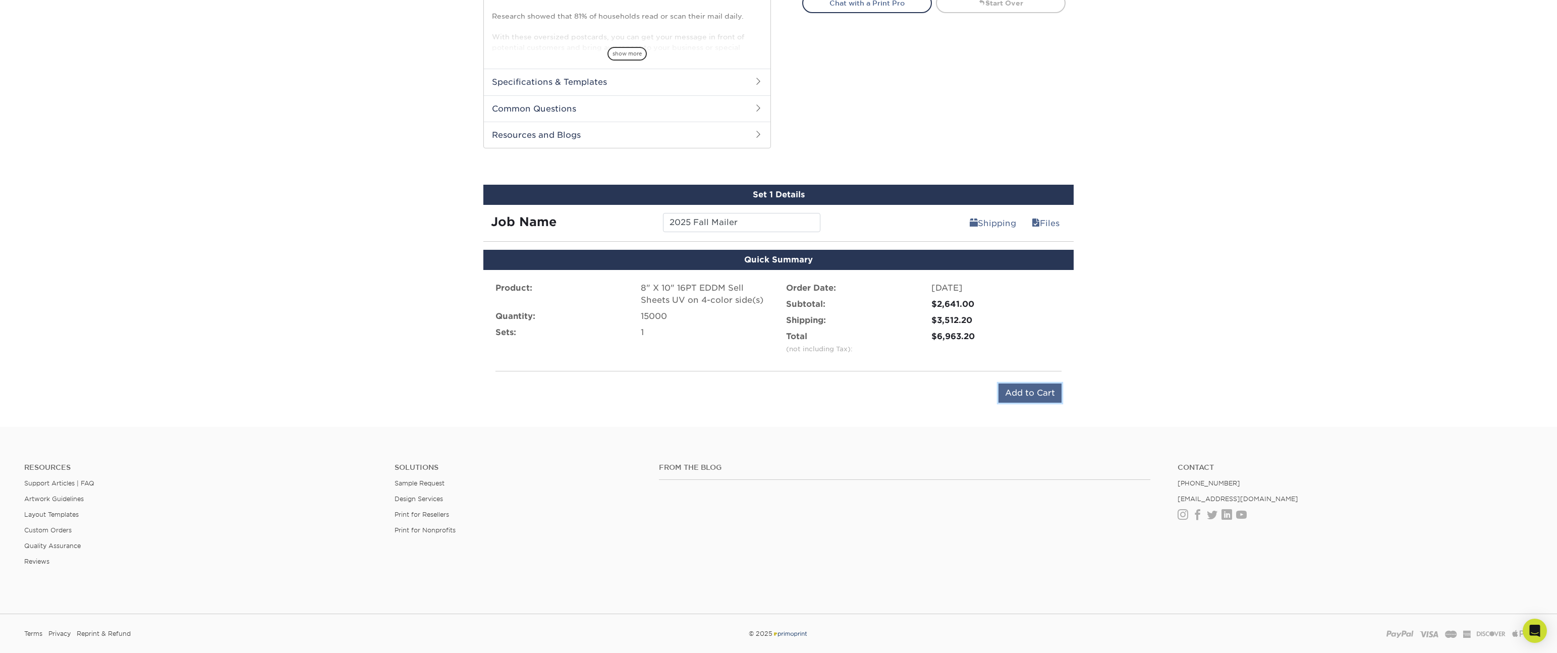
click at [1018, 394] on input "Add to Cart" at bounding box center [1029, 392] width 63 height 19
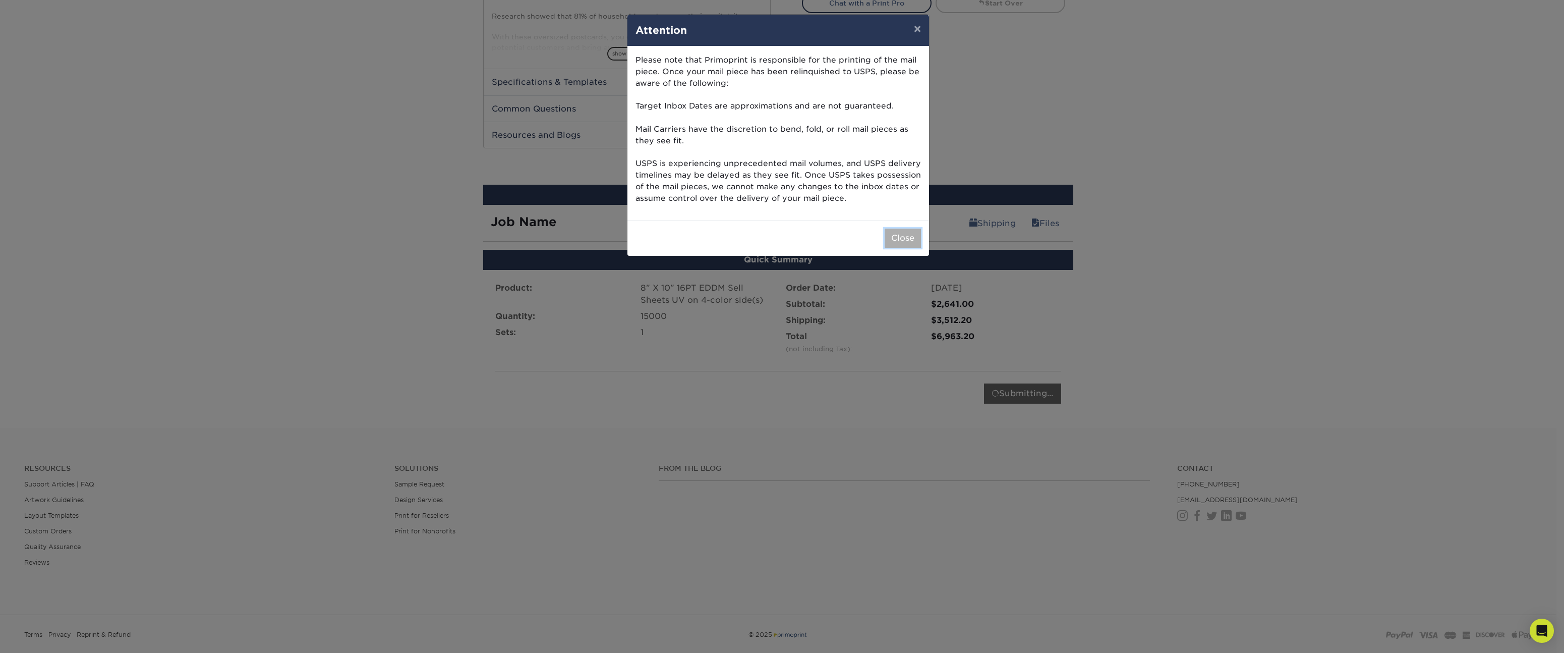
click at [900, 241] on button "Close" at bounding box center [903, 238] width 36 height 19
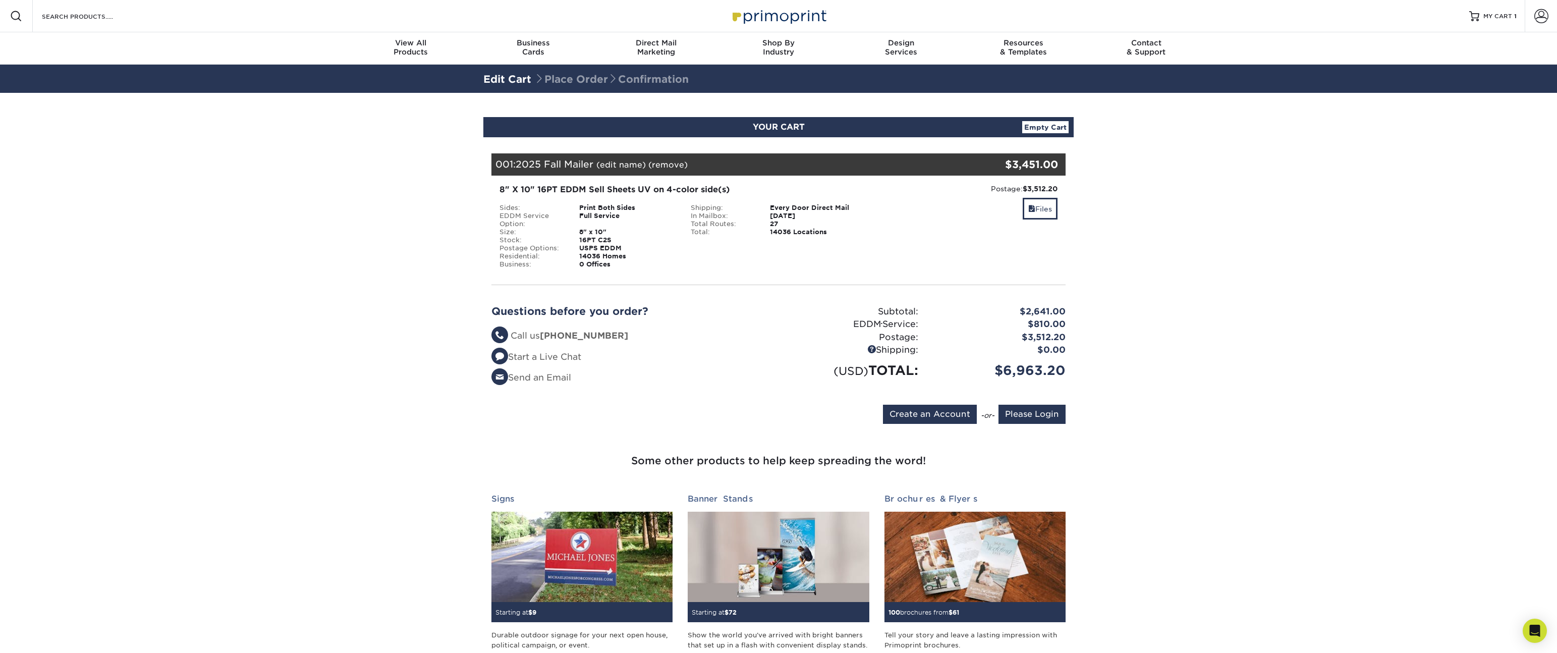
click at [1148, 267] on section "YOUR CART Empty Cart Your Cart is Empty Account Login Create Account Contact Us…" at bounding box center [778, 408] width 1557 height 630
click at [1031, 414] on input "Please Login" at bounding box center [1031, 414] width 67 height 19
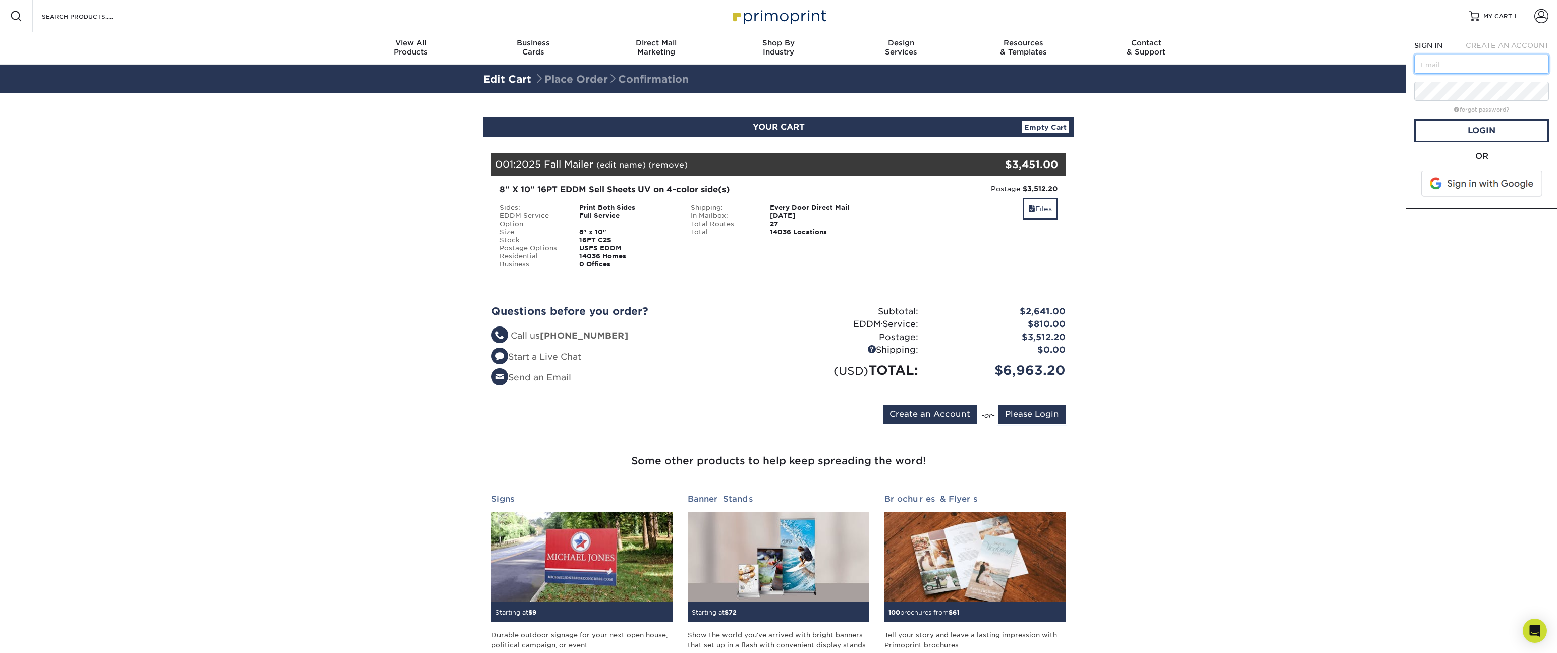
click at [1469, 57] on input "text" at bounding box center [1481, 63] width 135 height 19
type input "jacob@authenticlifechurch.com"
click at [1495, 137] on link "Login" at bounding box center [1481, 130] width 135 height 23
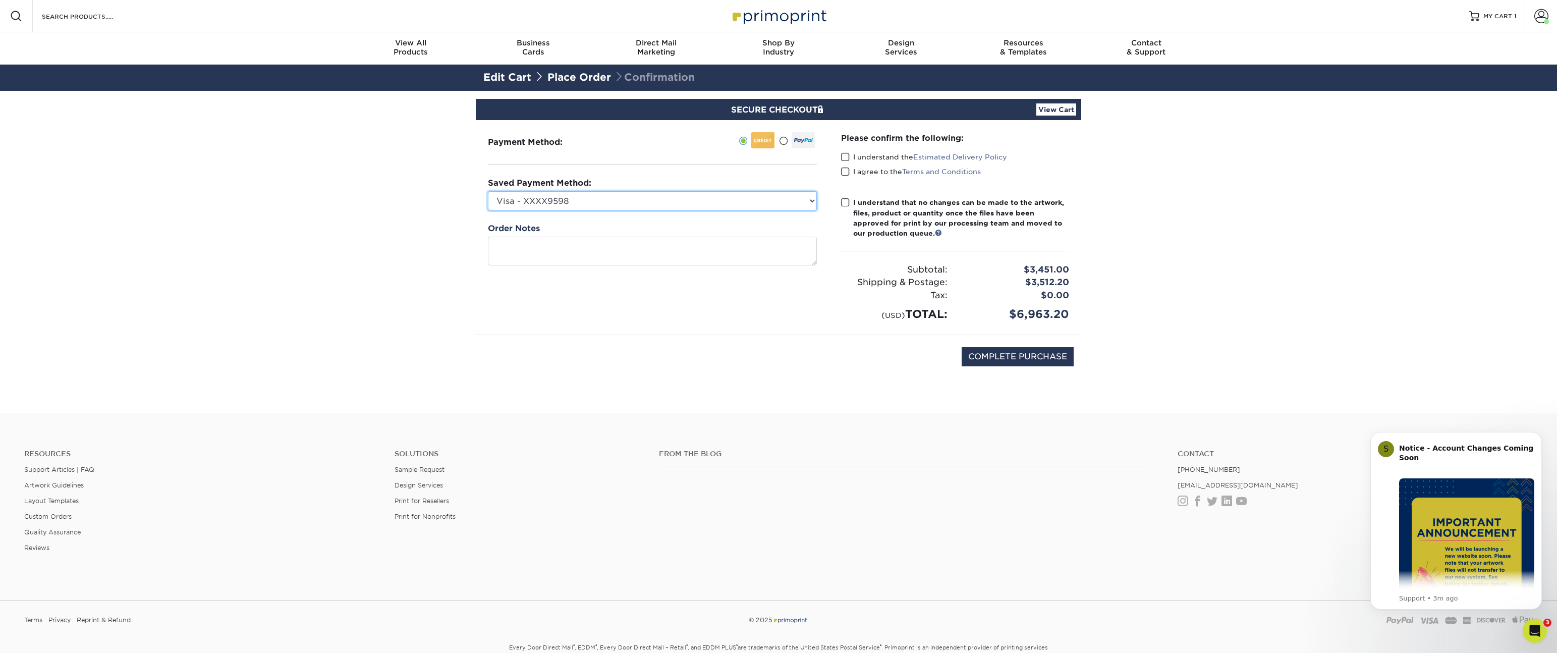
click at [588, 201] on select "Visa - XXXX9598 Visa - XXXX5869 Visa - XXXX4687 Visa - XXXX4198 Visa - XXXX2211…" at bounding box center [652, 200] width 329 height 19
select select "70824"
click at [488, 191] on select "Visa - XXXX9598 Visa - XXXX5869 Visa - XXXX4687 Visa - XXXX4198 Visa - XXXX2211…" at bounding box center [652, 200] width 329 height 19
click at [830, 230] on div "Please confirm the following: I understand the Estimated Delivery Policy I agre…" at bounding box center [955, 227] width 252 height 214
click at [848, 156] on span at bounding box center [845, 157] width 9 height 10
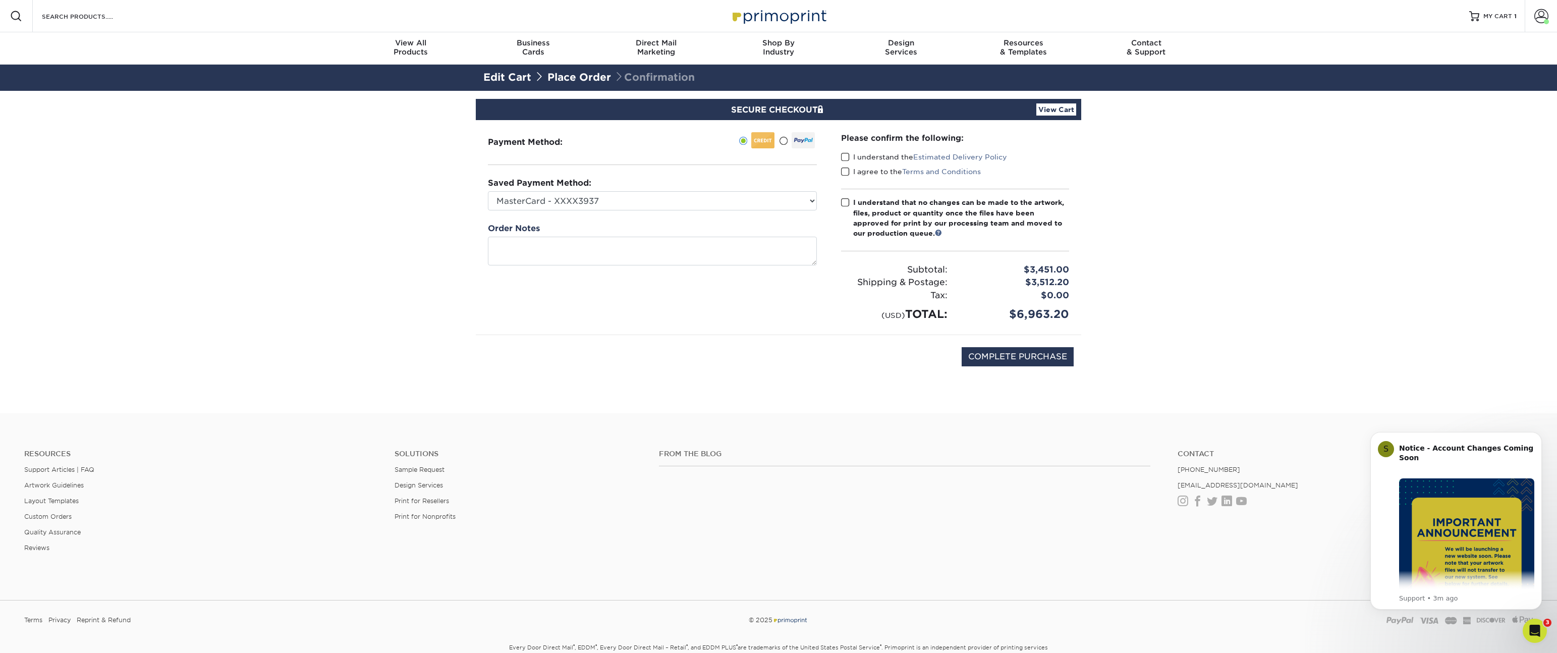
click at [0, 0] on input "I understand the Estimated Delivery Policy" at bounding box center [0, 0] width 0 height 0
click at [847, 172] on span at bounding box center [845, 172] width 9 height 10
click at [0, 0] on input "I agree to the Terms and Conditions" at bounding box center [0, 0] width 0 height 0
click at [849, 202] on span at bounding box center [845, 203] width 9 height 10
click at [0, 0] on input "I understand that no changes can be made to the artwork, files, product or quan…" at bounding box center [0, 0] width 0 height 0
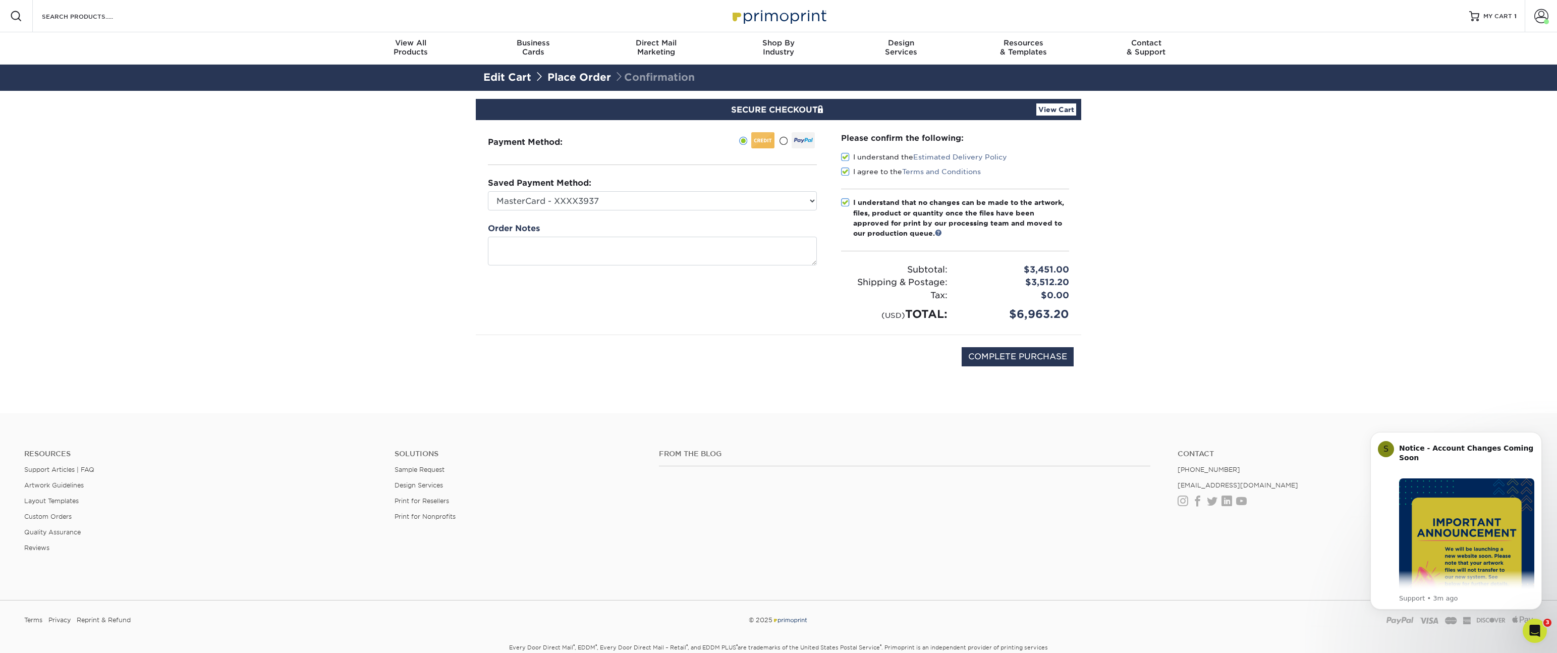
click at [1045, 108] on link "View Cart" at bounding box center [1056, 109] width 40 height 12
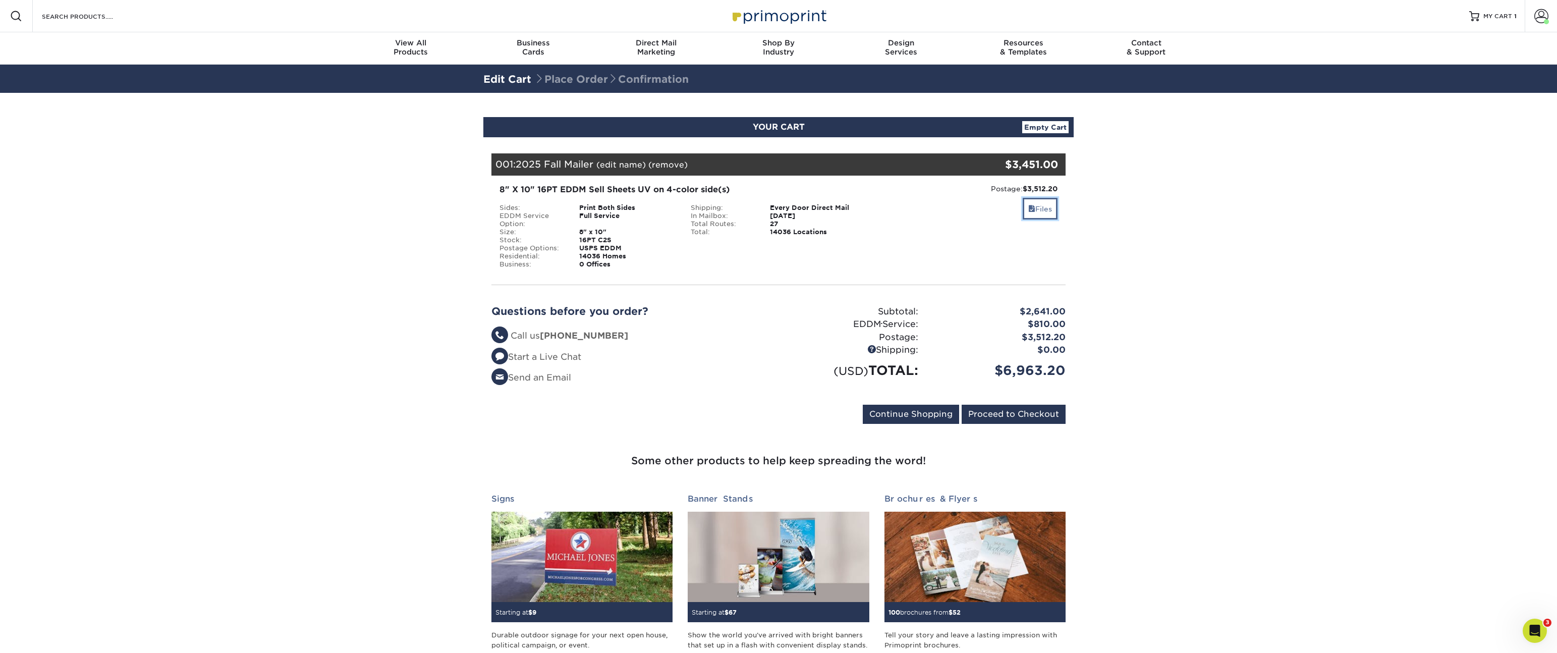
click at [1035, 207] on link "Files" at bounding box center [1040, 209] width 35 height 22
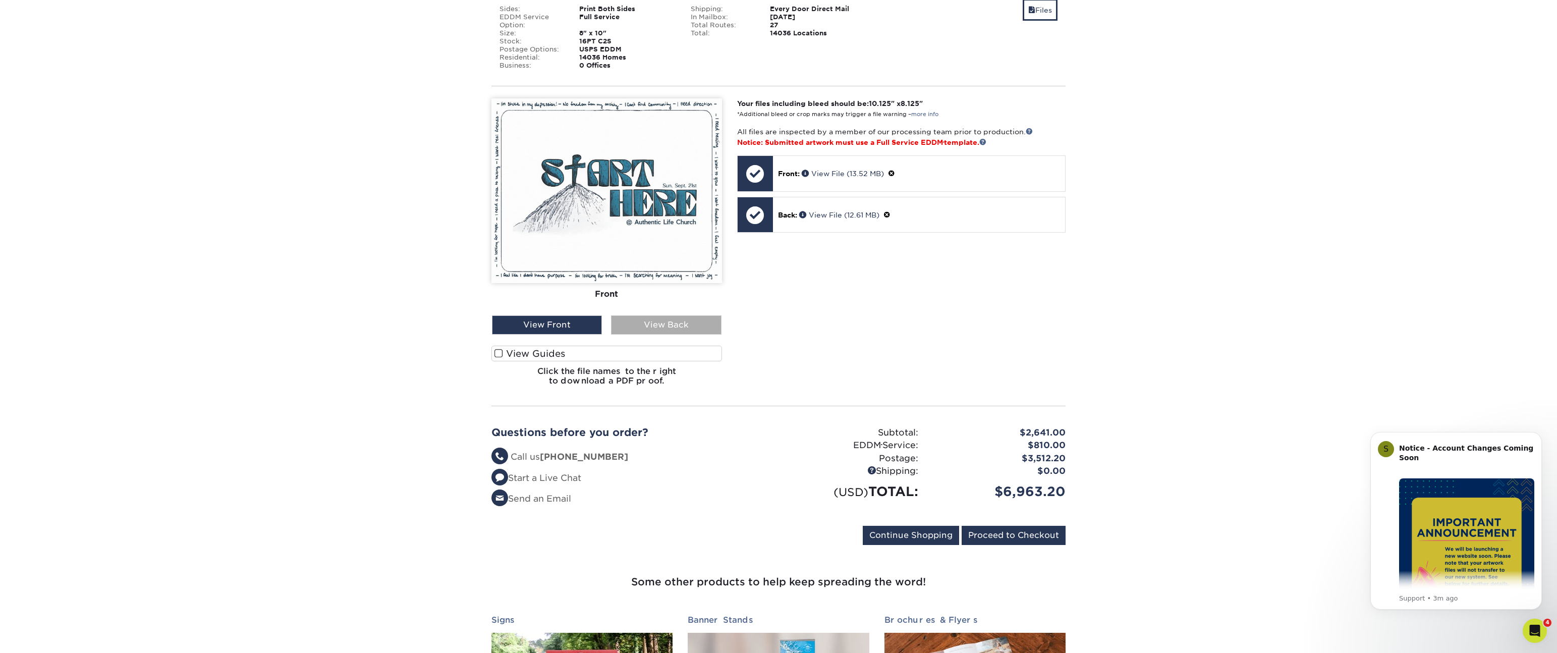
click at [654, 325] on div "View Back" at bounding box center [666, 324] width 110 height 19
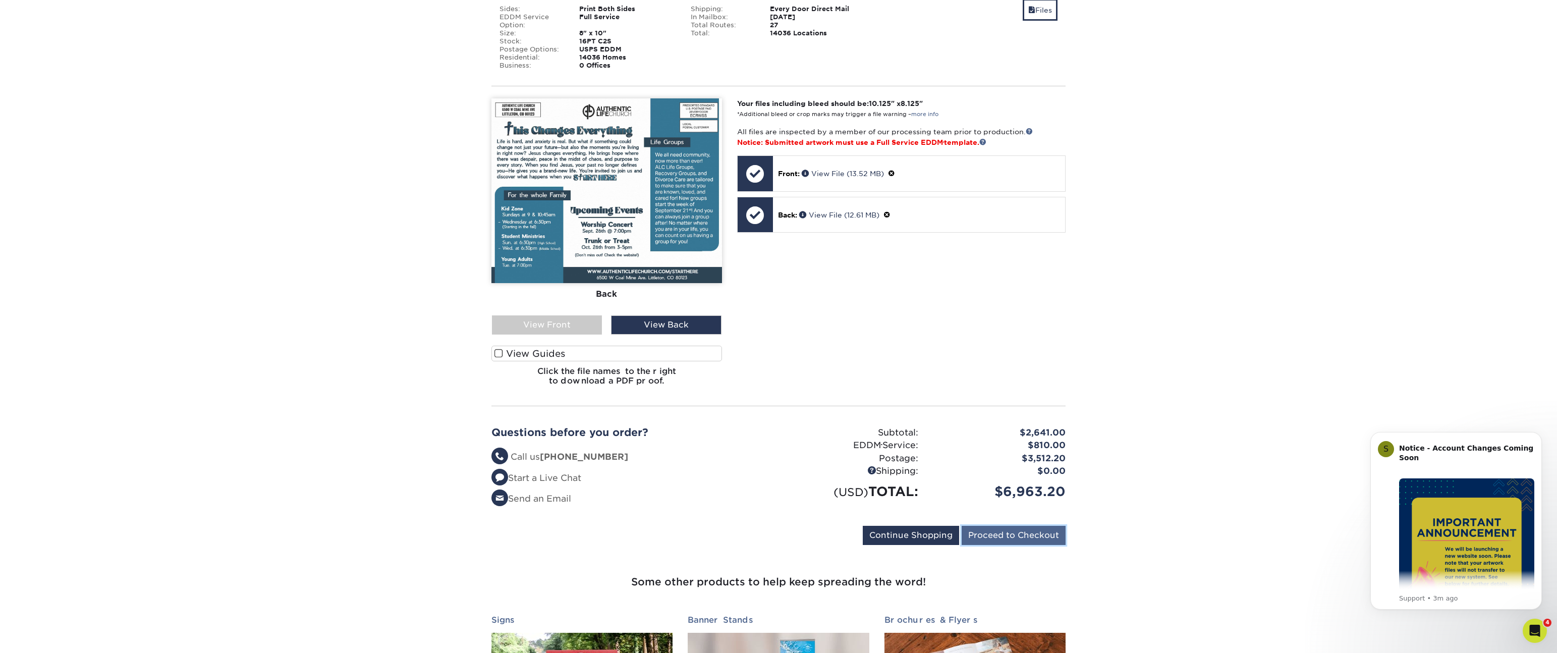
click at [1045, 534] on input "Proceed to Checkout" at bounding box center [1014, 535] width 104 height 19
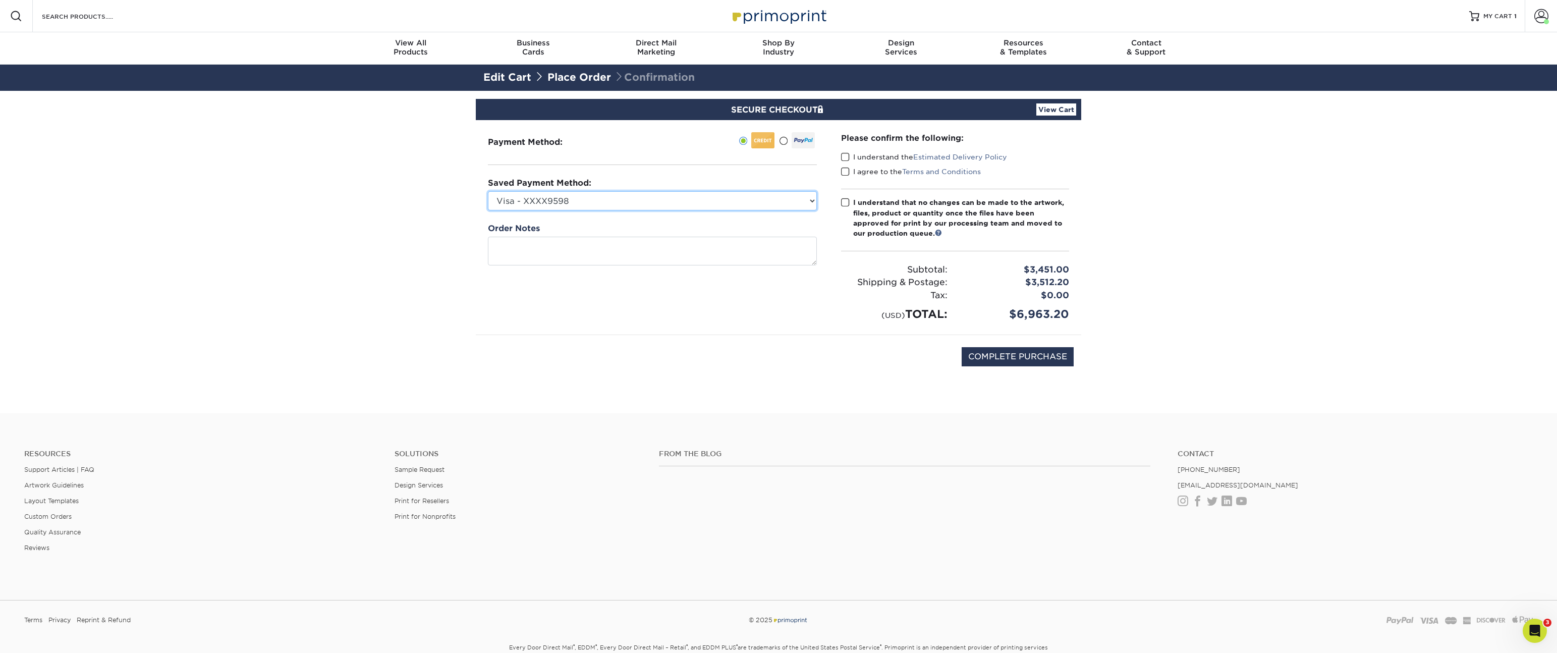
click at [682, 195] on select "Visa - XXXX9598 Visa - XXXX5869 Visa - XXXX4687 Visa - XXXX4198 Visa - XXXX2211…" at bounding box center [652, 200] width 329 height 19
select select "70824"
click at [488, 191] on select "Visa - XXXX9598 Visa - XXXX5869 Visa - XXXX4687 Visa - XXXX4198 Visa - XXXX2211…" at bounding box center [652, 200] width 329 height 19
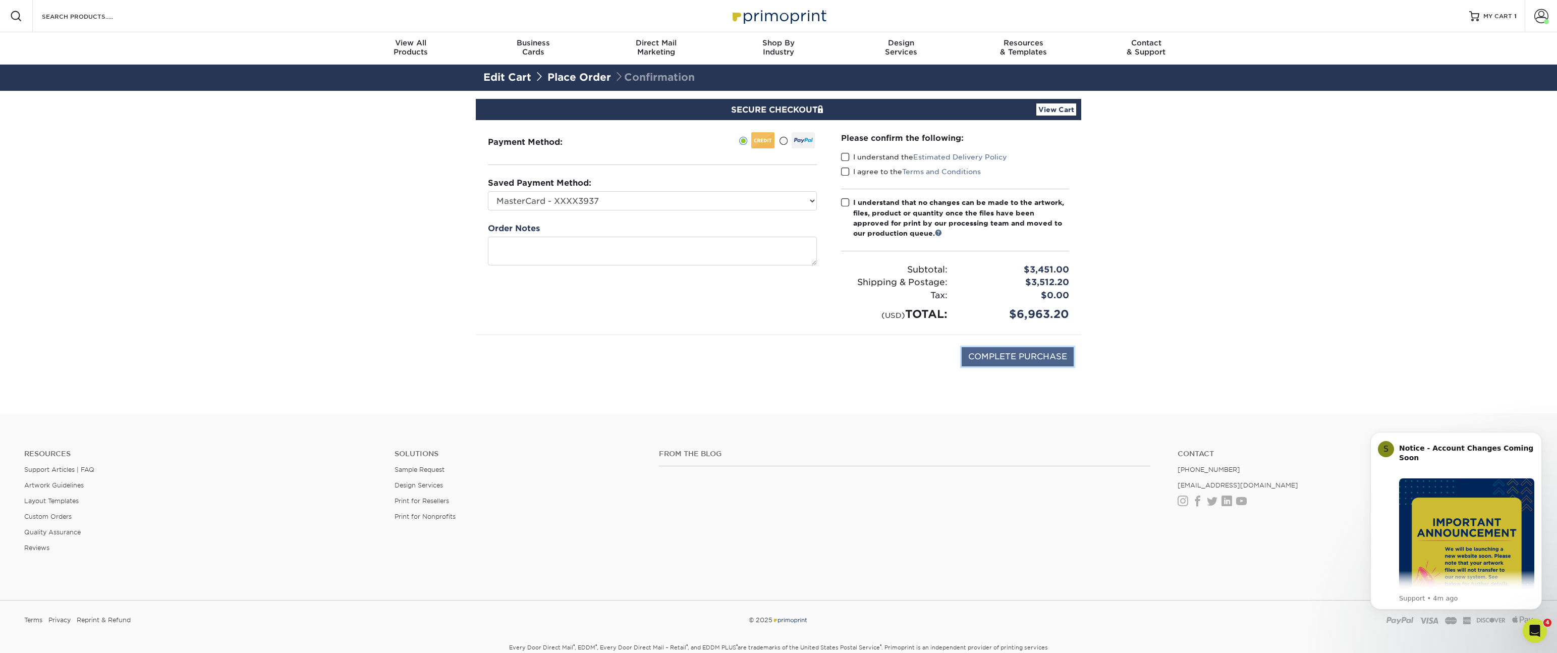
click at [1042, 356] on input "COMPLETE PURCHASE" at bounding box center [1018, 356] width 112 height 19
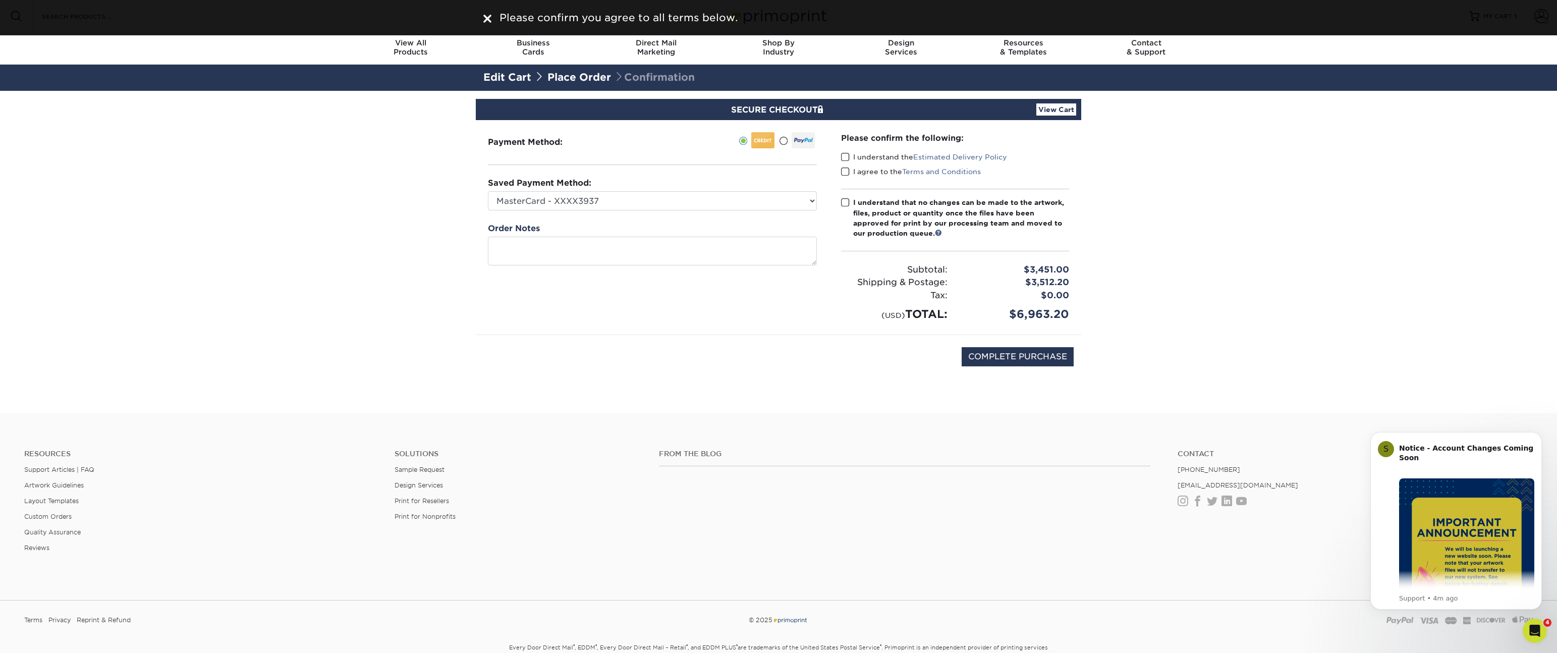
click at [849, 157] on span at bounding box center [845, 157] width 9 height 10
click at [0, 0] on input "I understand the Estimated Delivery Policy" at bounding box center [0, 0] width 0 height 0
click at [841, 174] on span at bounding box center [845, 172] width 9 height 10
click at [0, 0] on input "I agree to the Terms and Conditions" at bounding box center [0, 0] width 0 height 0
click at [846, 202] on span at bounding box center [845, 203] width 9 height 10
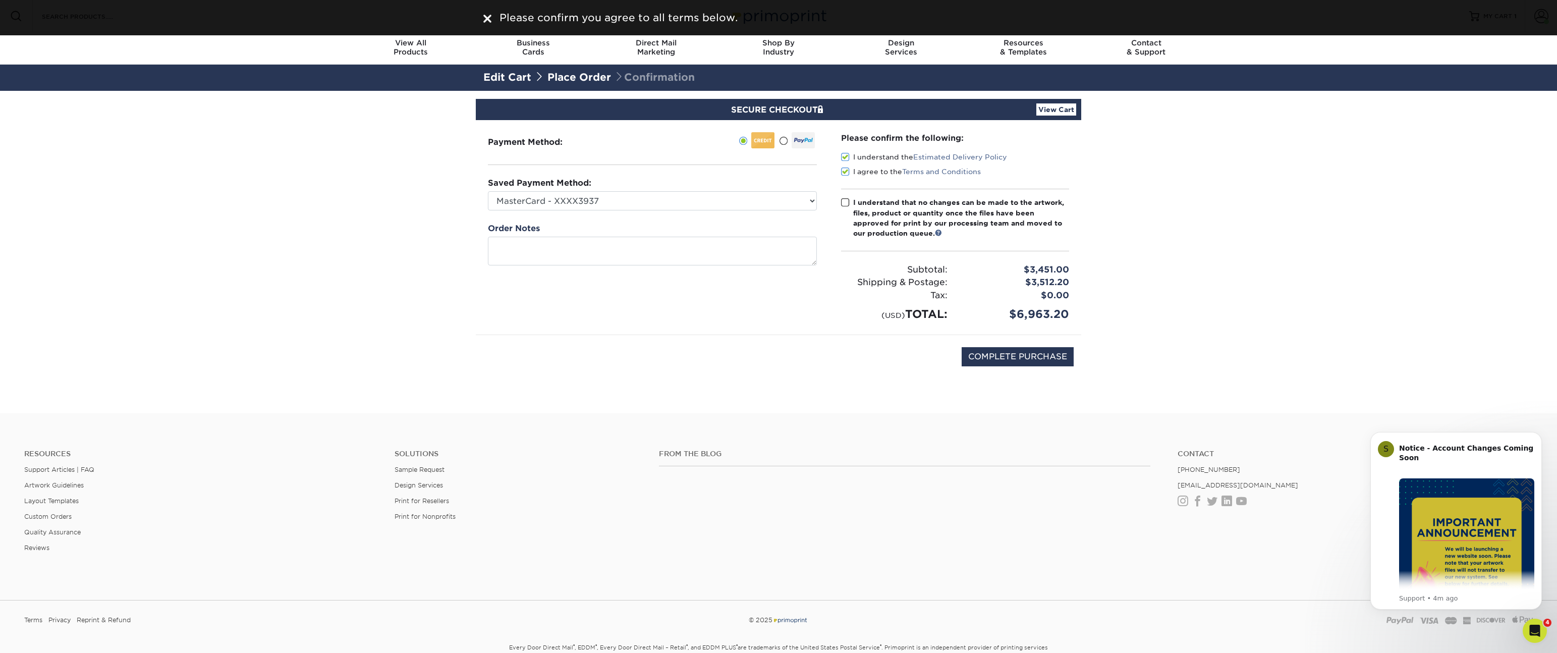
click at [0, 0] on input "I understand that no changes can be made to the artwork, files, product or quan…" at bounding box center [0, 0] width 0 height 0
click at [1021, 352] on input "COMPLETE PURCHASE" at bounding box center [1018, 356] width 112 height 19
type input "PROCESSING, PLEASE WAIT..."
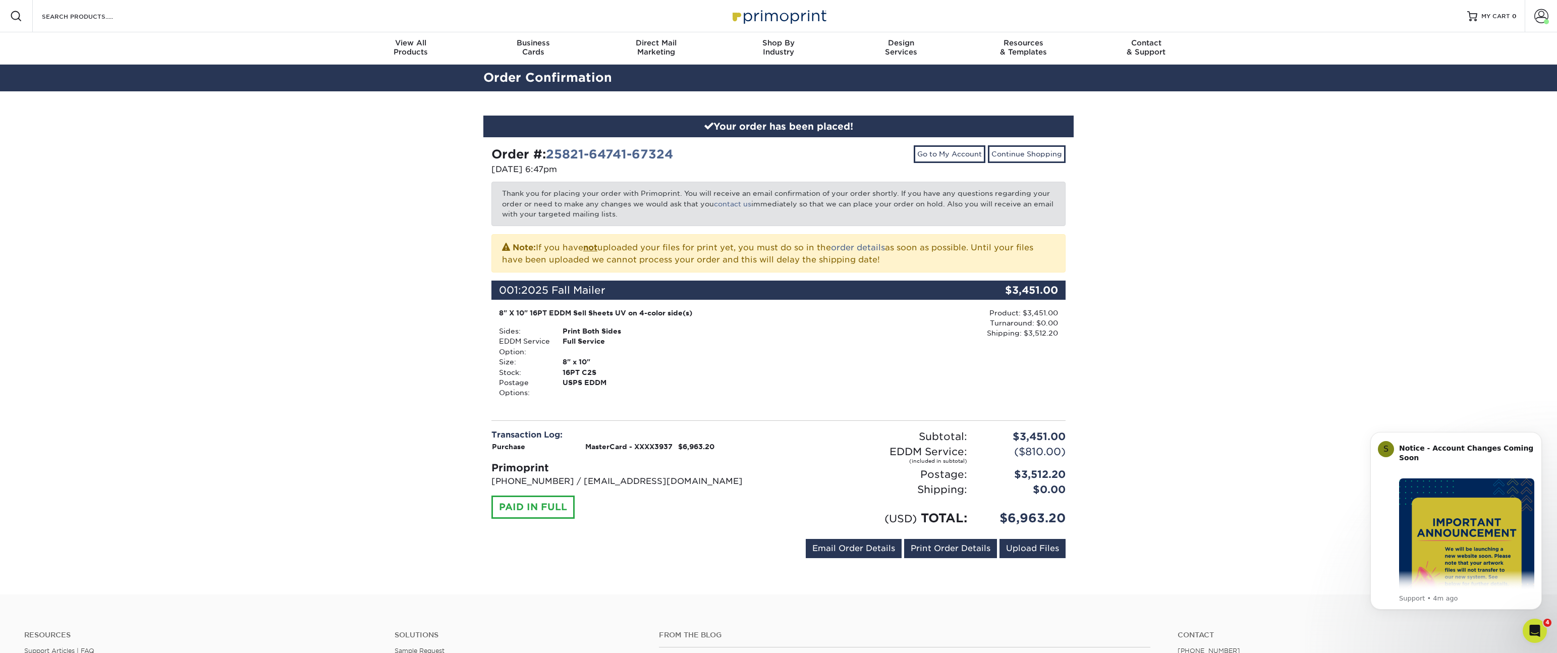
click at [1126, 420] on div "Your order has been placed! Order #: 25821-64741-67324 [DATE] 6:47pm Go to My A…" at bounding box center [778, 342] width 1557 height 503
